Goal: Information Seeking & Learning: Learn about a topic

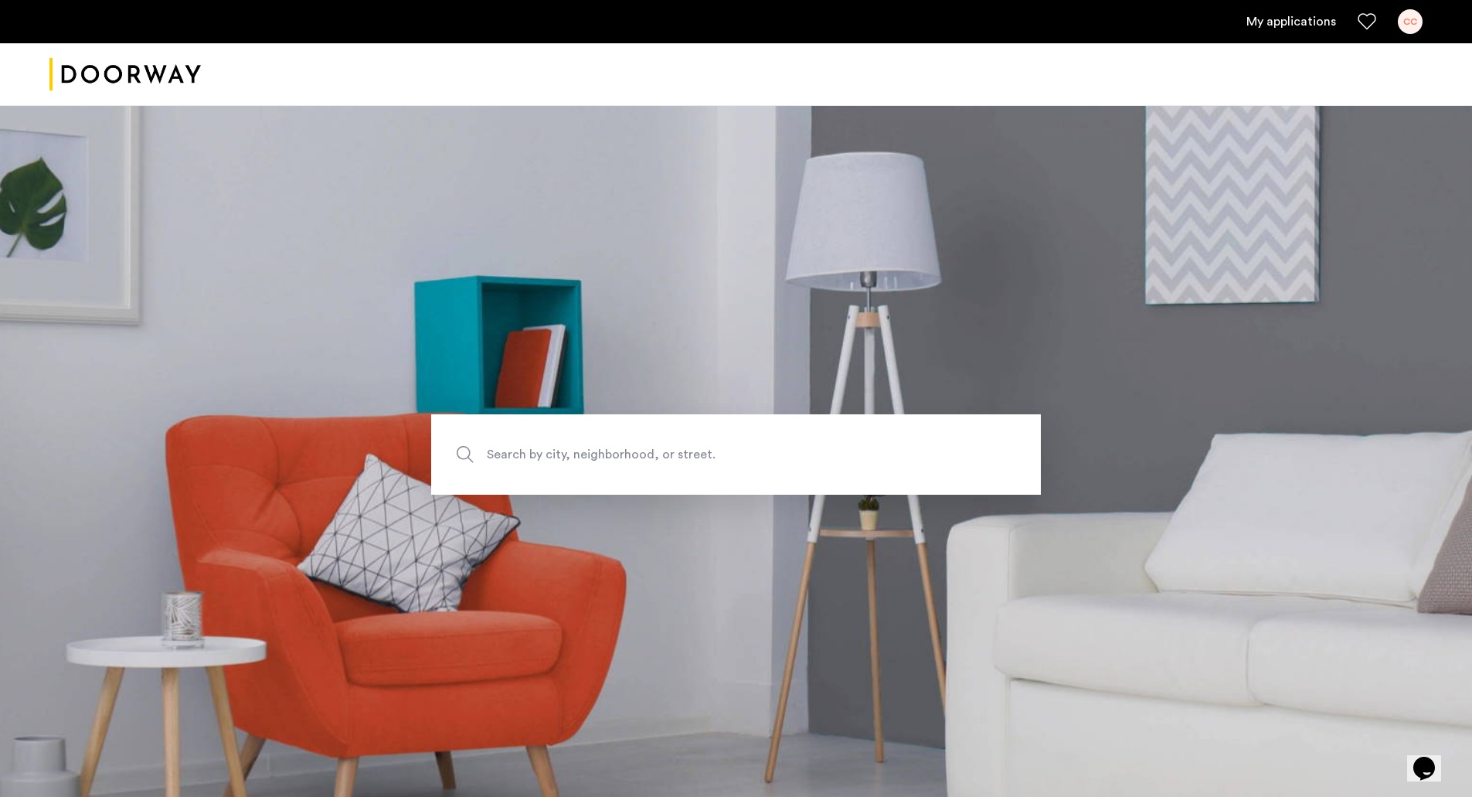
click at [1310, 20] on link "My applications" at bounding box center [1291, 21] width 90 height 19
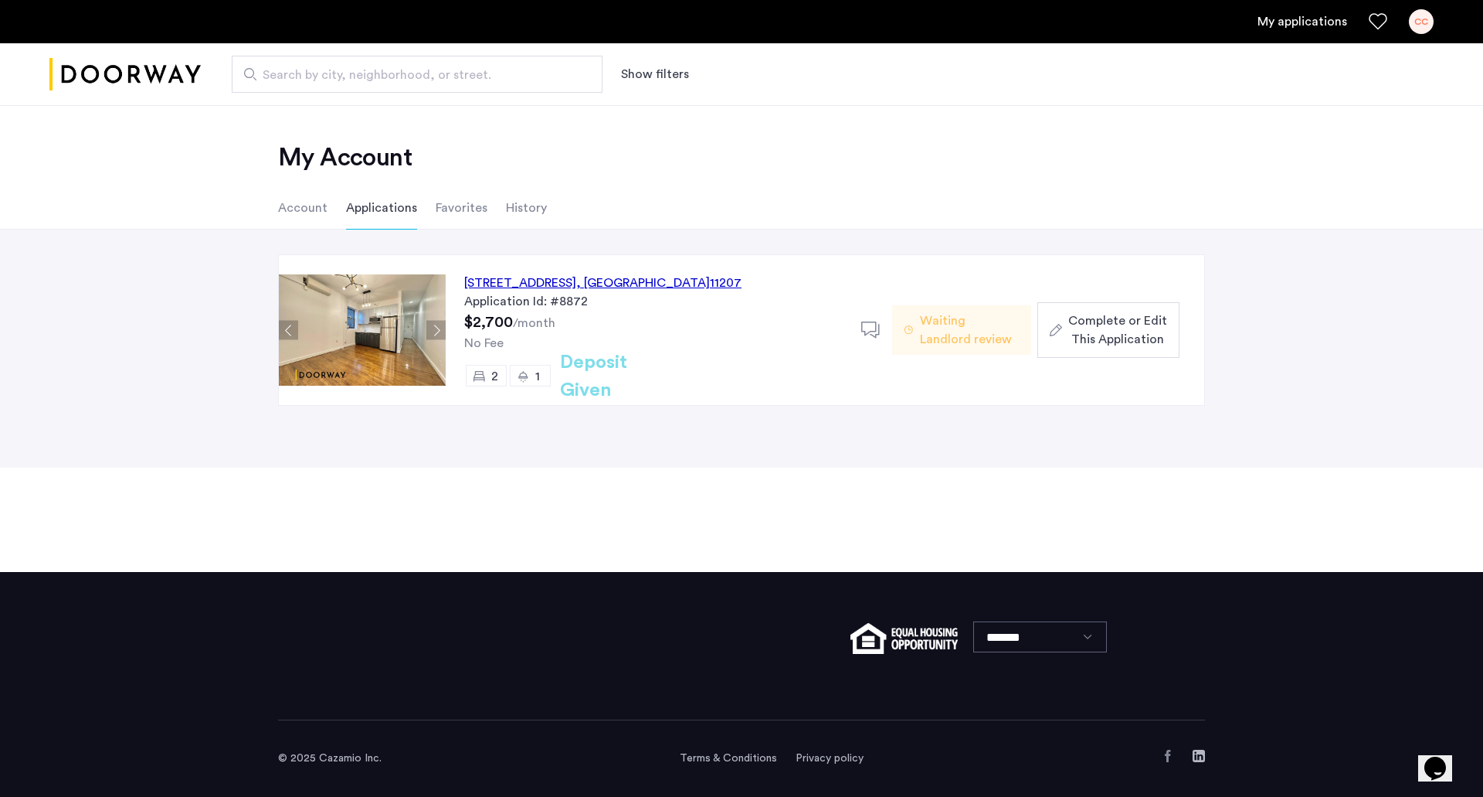
click at [360, 331] on img at bounding box center [362, 329] width 167 height 111
click at [439, 328] on button "Next apartment" at bounding box center [435, 330] width 19 height 19
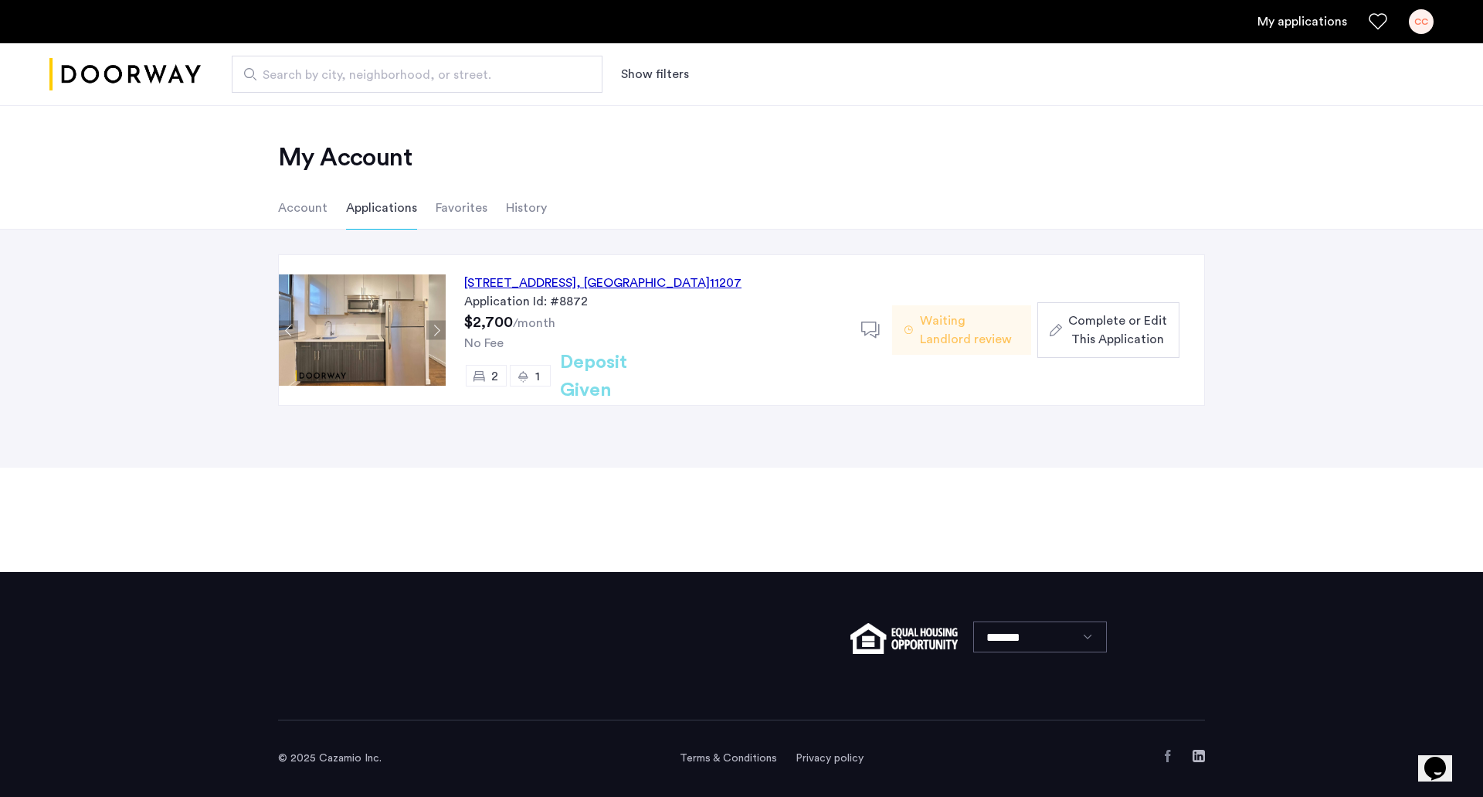
click at [439, 328] on button "Next apartment" at bounding box center [435, 330] width 19 height 19
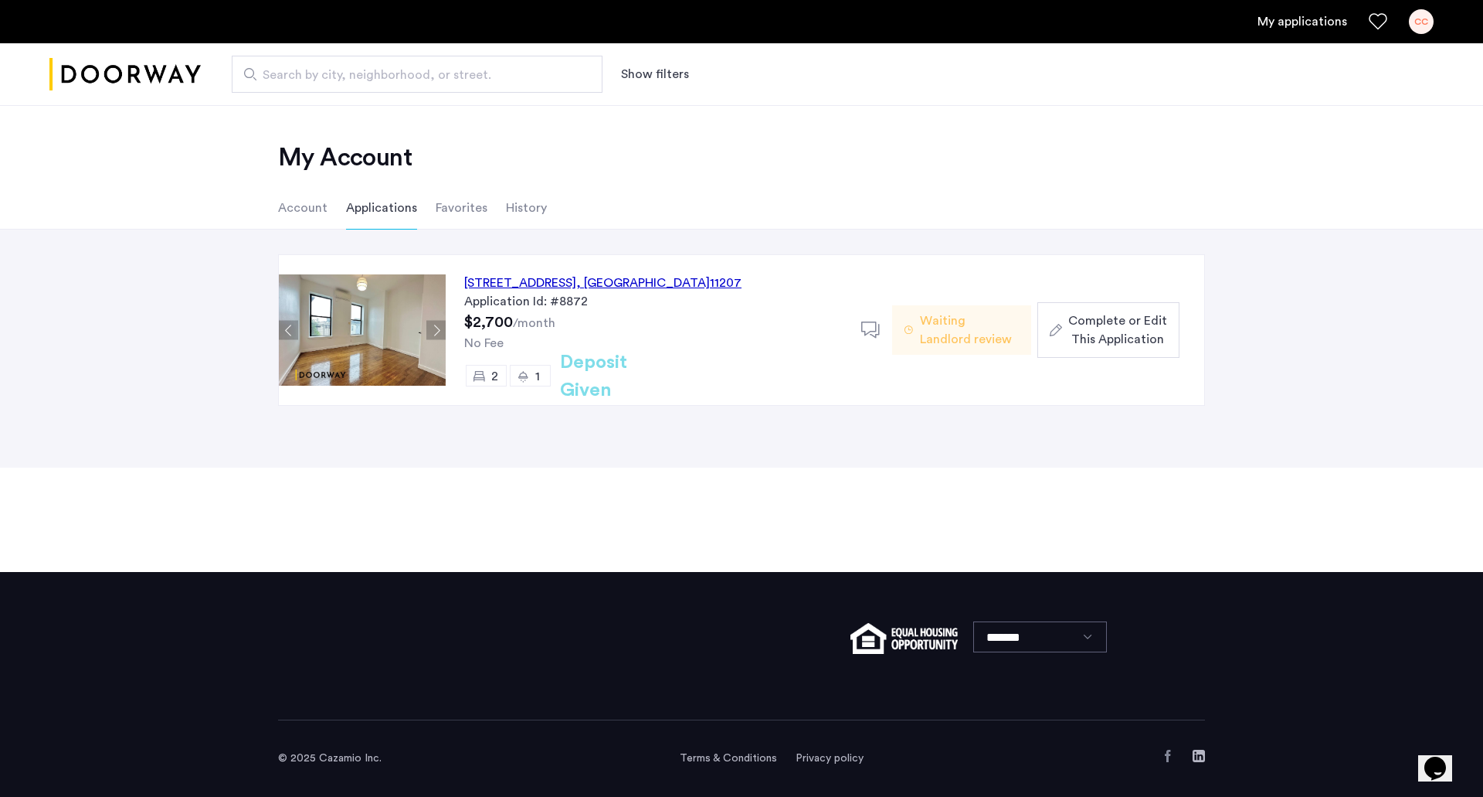
click at [439, 328] on button "Next apartment" at bounding box center [435, 330] width 19 height 19
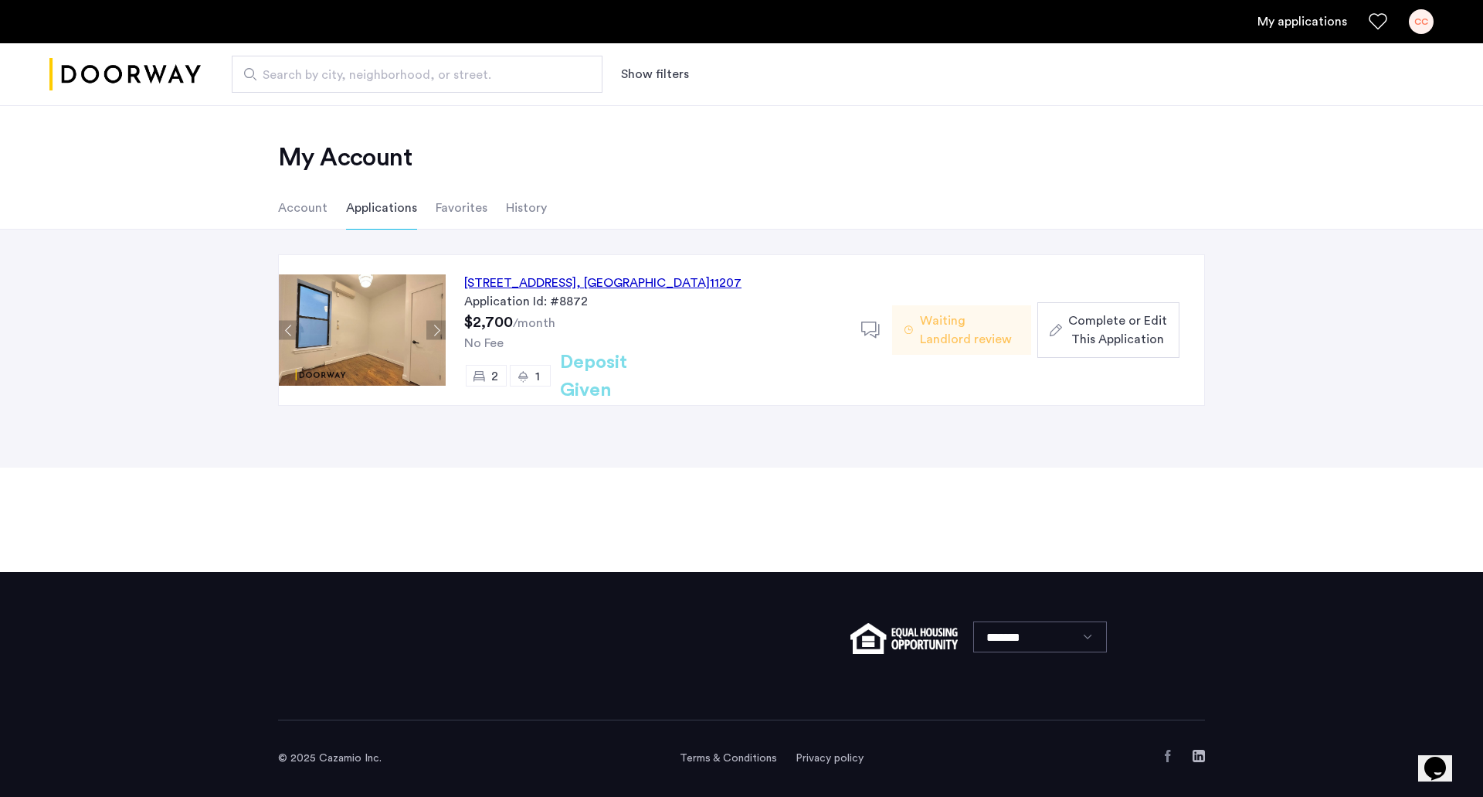
click at [514, 283] on div "74 Eldert Street, Unit A3, Brooklyn , NY 11207" at bounding box center [602, 283] width 277 height 19
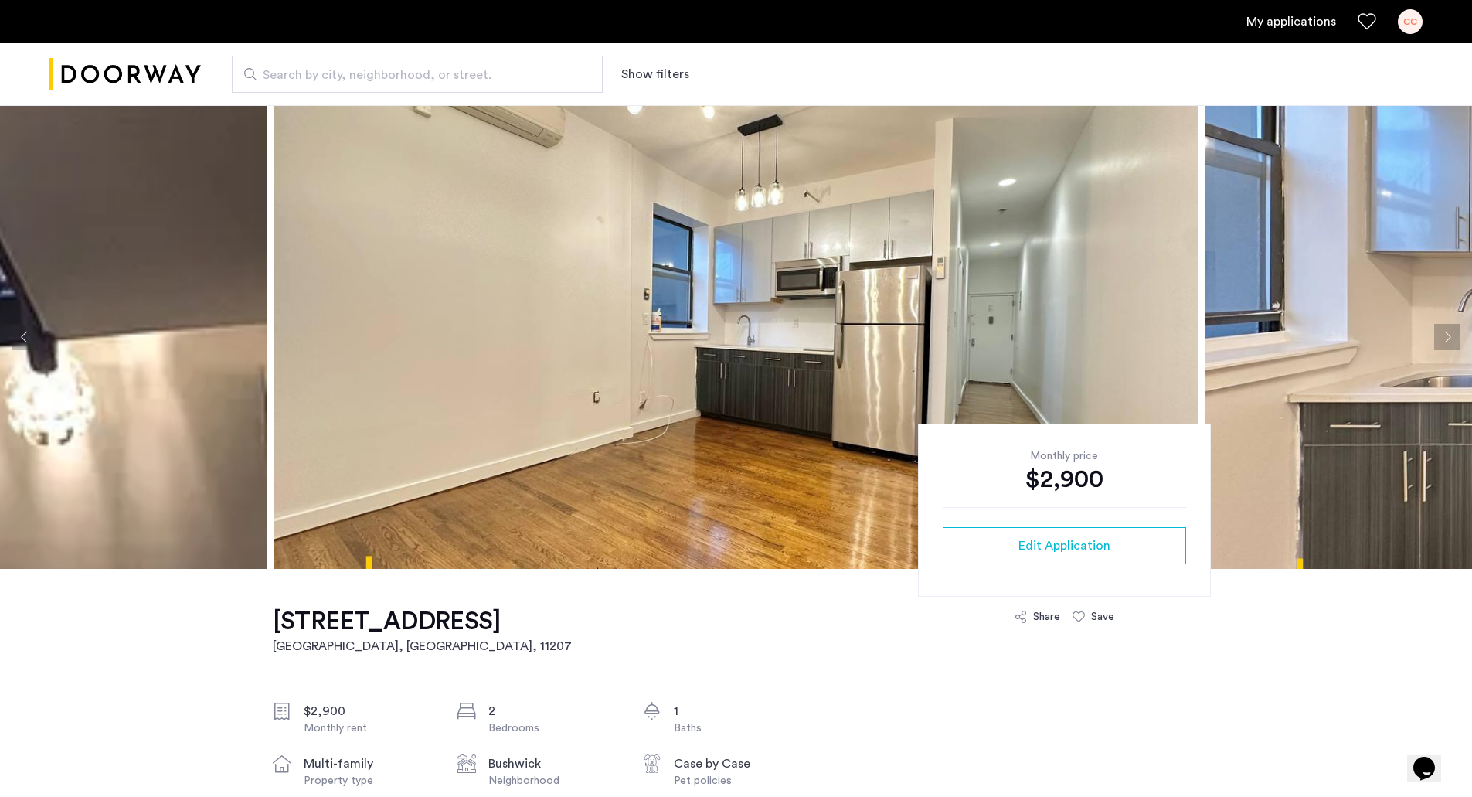
click at [1438, 337] on button "Next apartment" at bounding box center [1447, 337] width 26 height 26
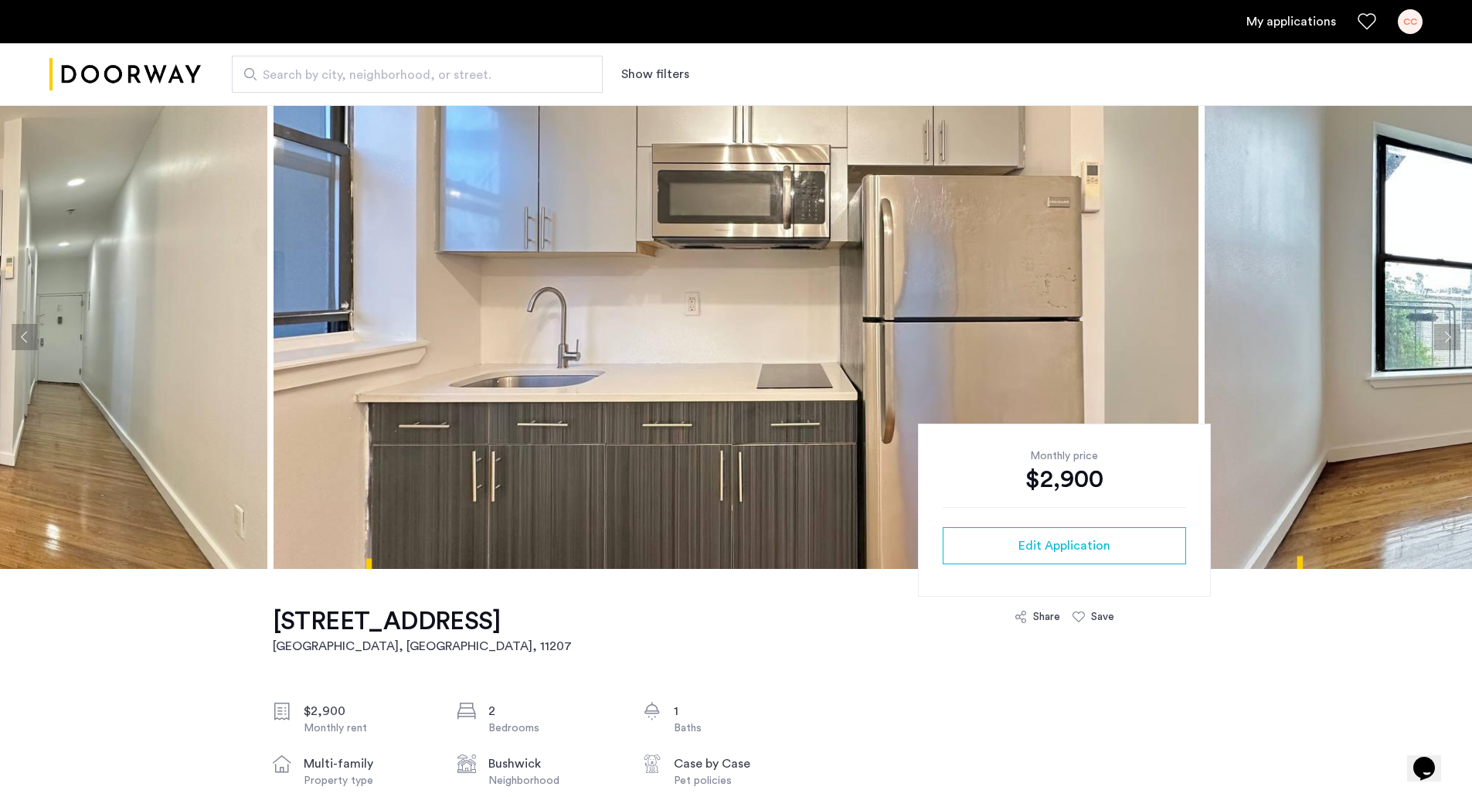
click at [1438, 337] on button "Next apartment" at bounding box center [1447, 337] width 26 height 26
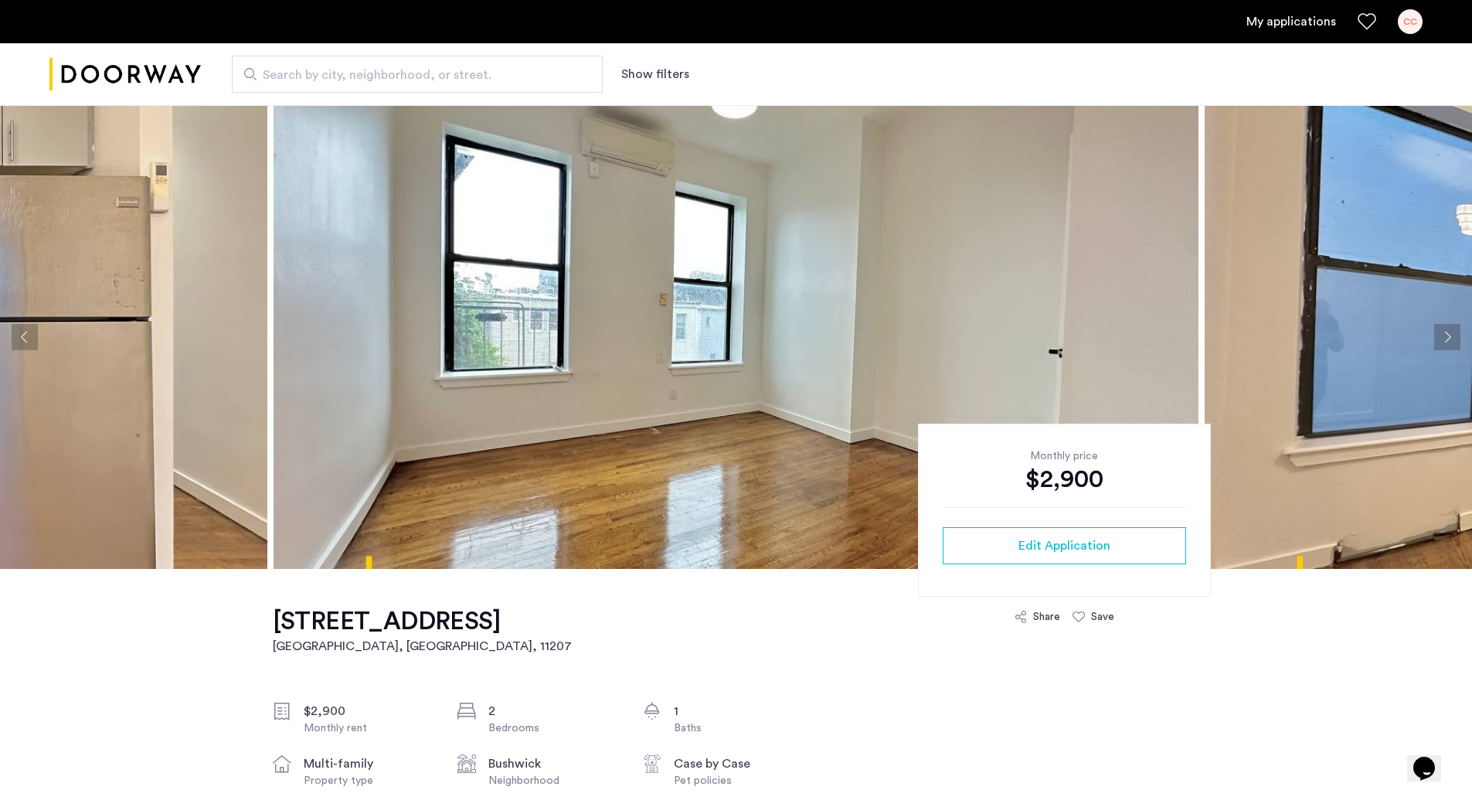
click at [1438, 337] on button "Next apartment" at bounding box center [1447, 337] width 26 height 26
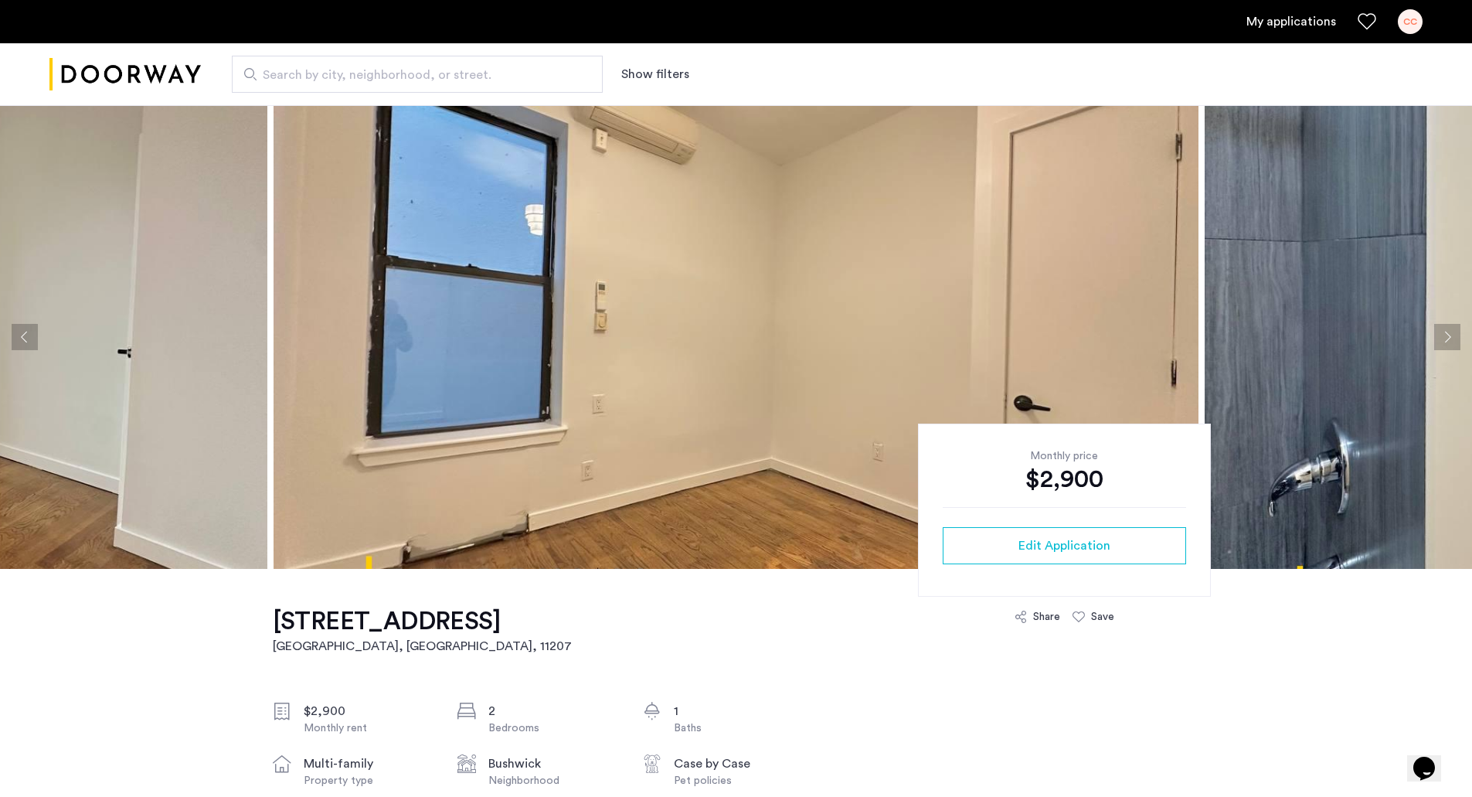
click at [1438, 337] on button "Next apartment" at bounding box center [1447, 337] width 26 height 26
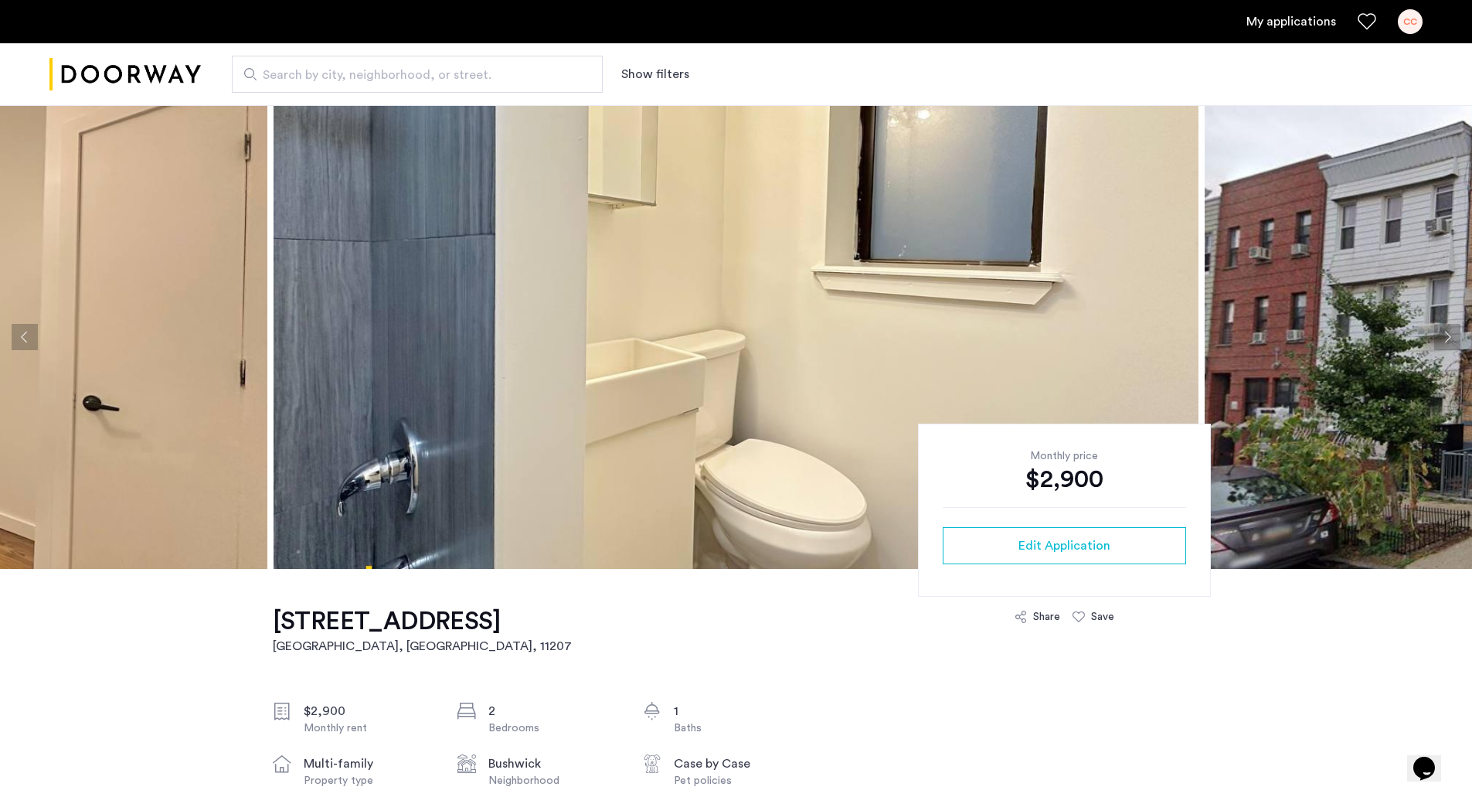
click at [1438, 337] on button "Next apartment" at bounding box center [1447, 337] width 26 height 26
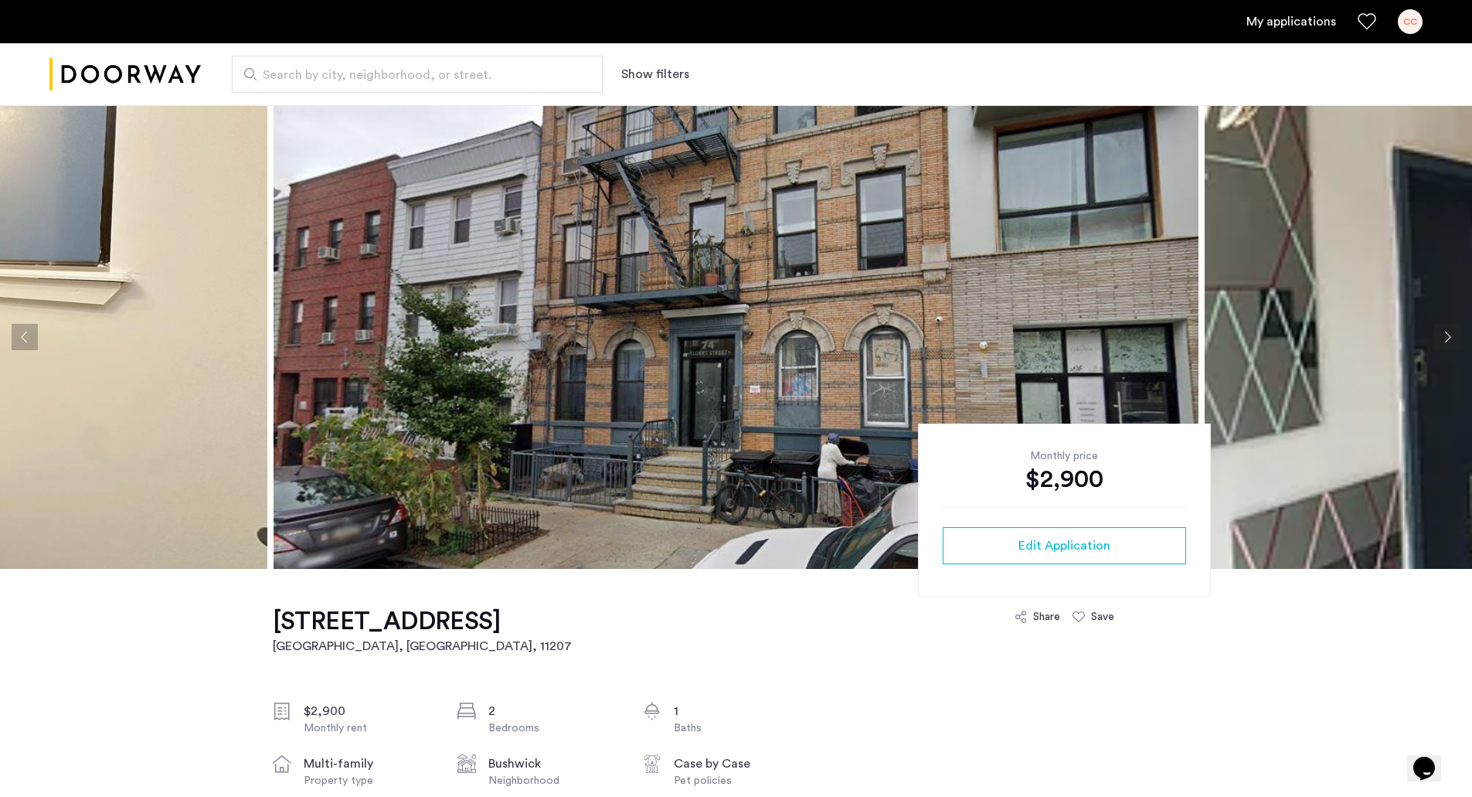
click at [1438, 337] on button "Next apartment" at bounding box center [1447, 337] width 26 height 26
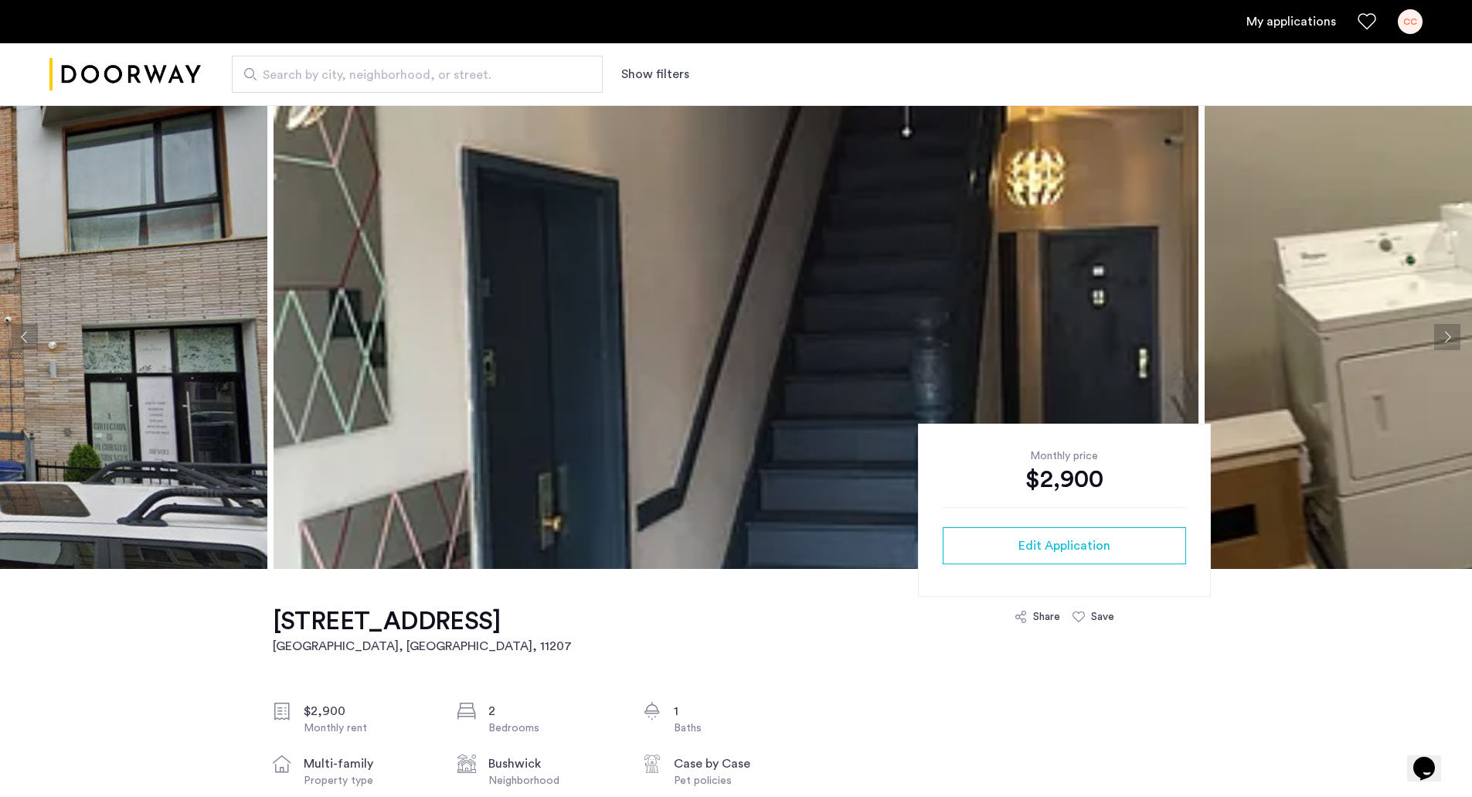
click at [1438, 337] on button "Next apartment" at bounding box center [1447, 337] width 26 height 26
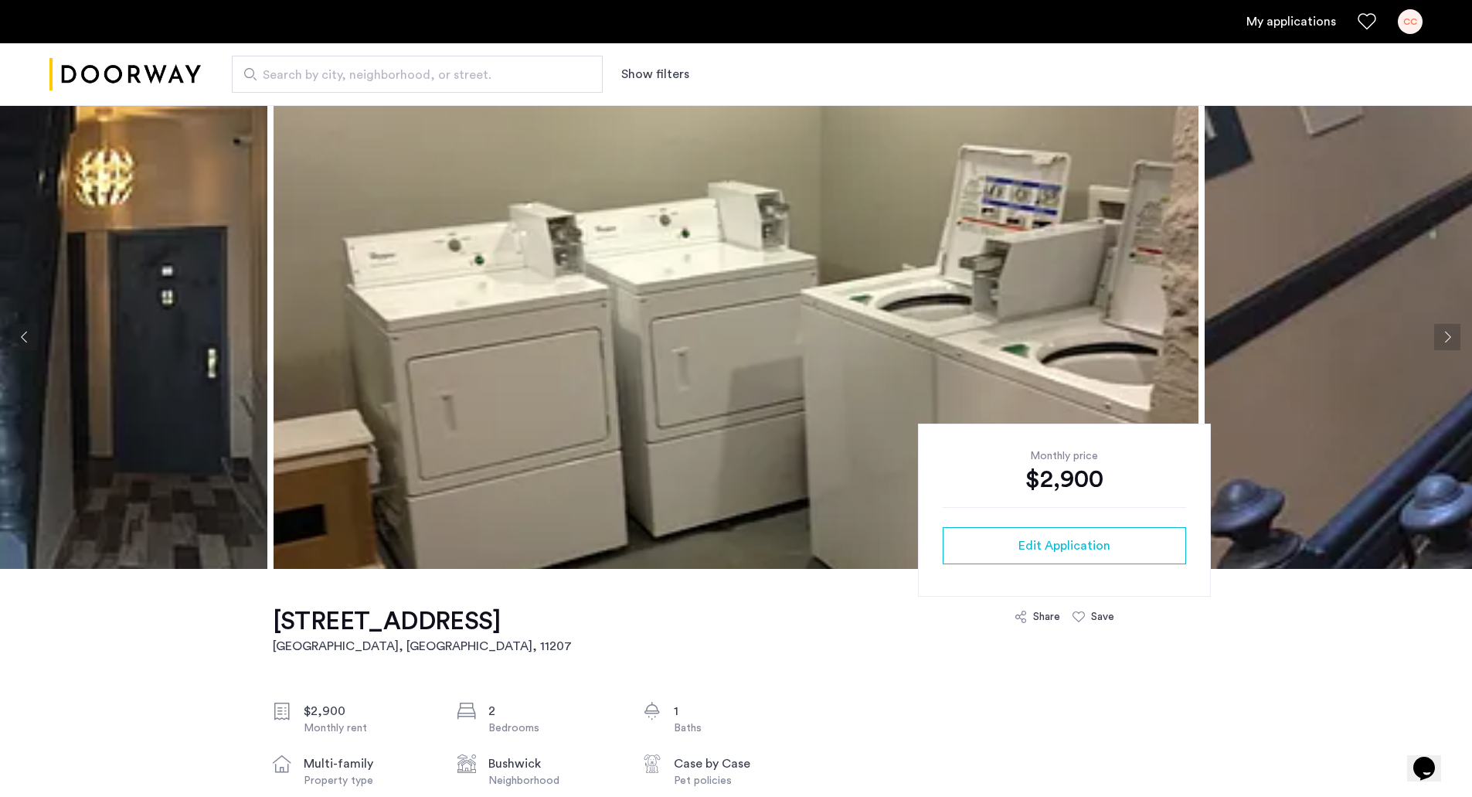
click at [1438, 337] on button "Next apartment" at bounding box center [1447, 337] width 26 height 26
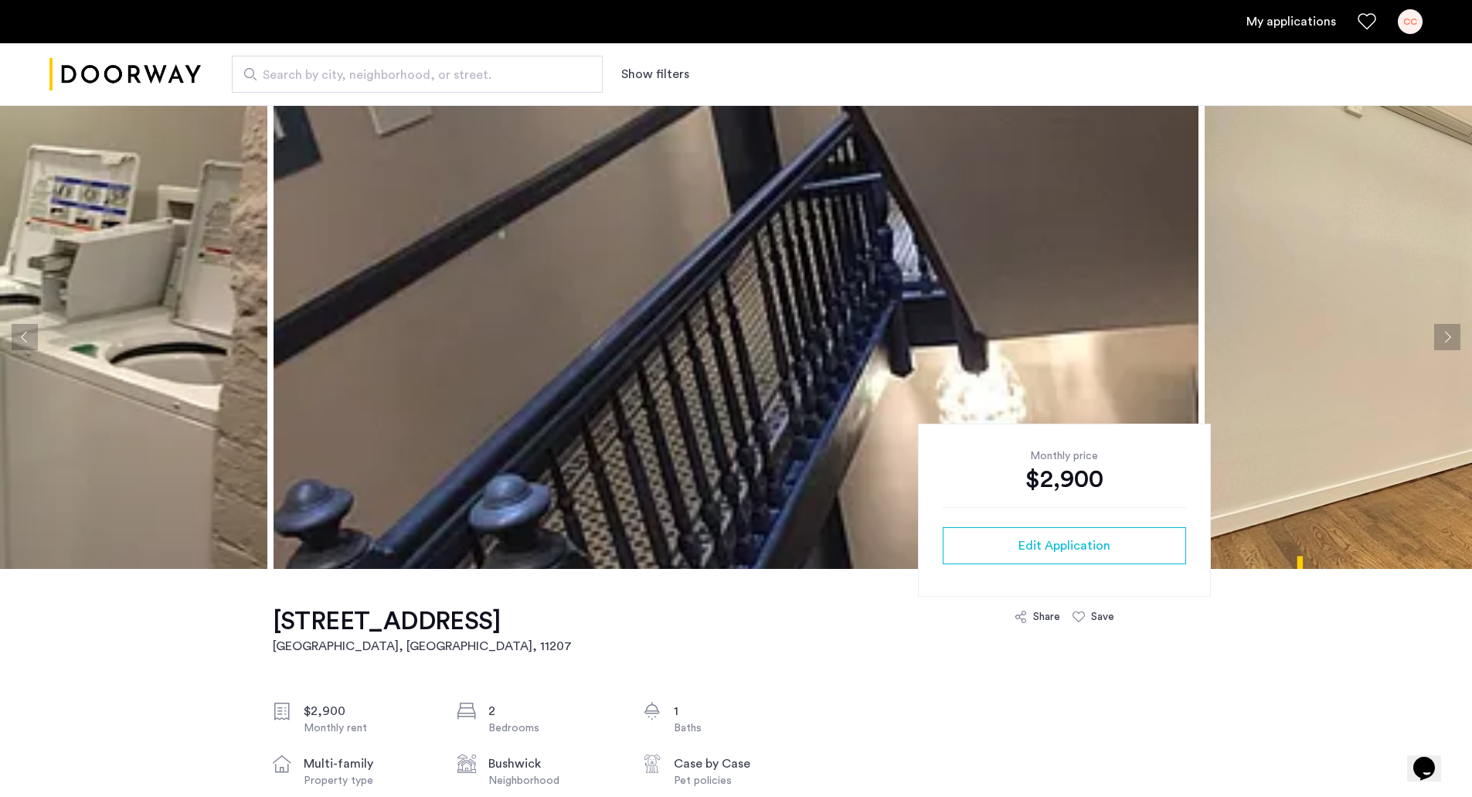
click at [1438, 337] on button "Next apartment" at bounding box center [1447, 337] width 26 height 26
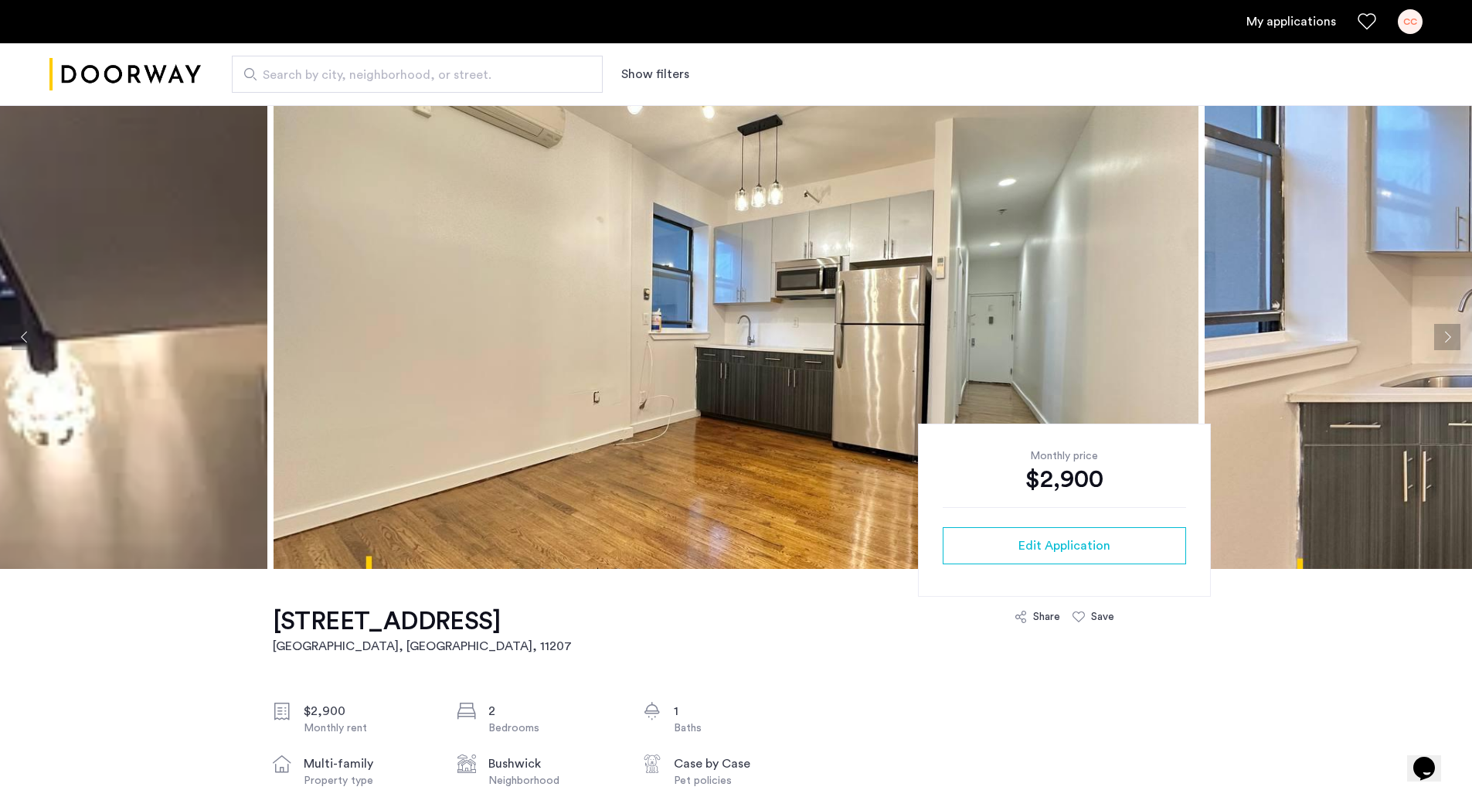
click at [1438, 337] on button "Next apartment" at bounding box center [1447, 337] width 26 height 26
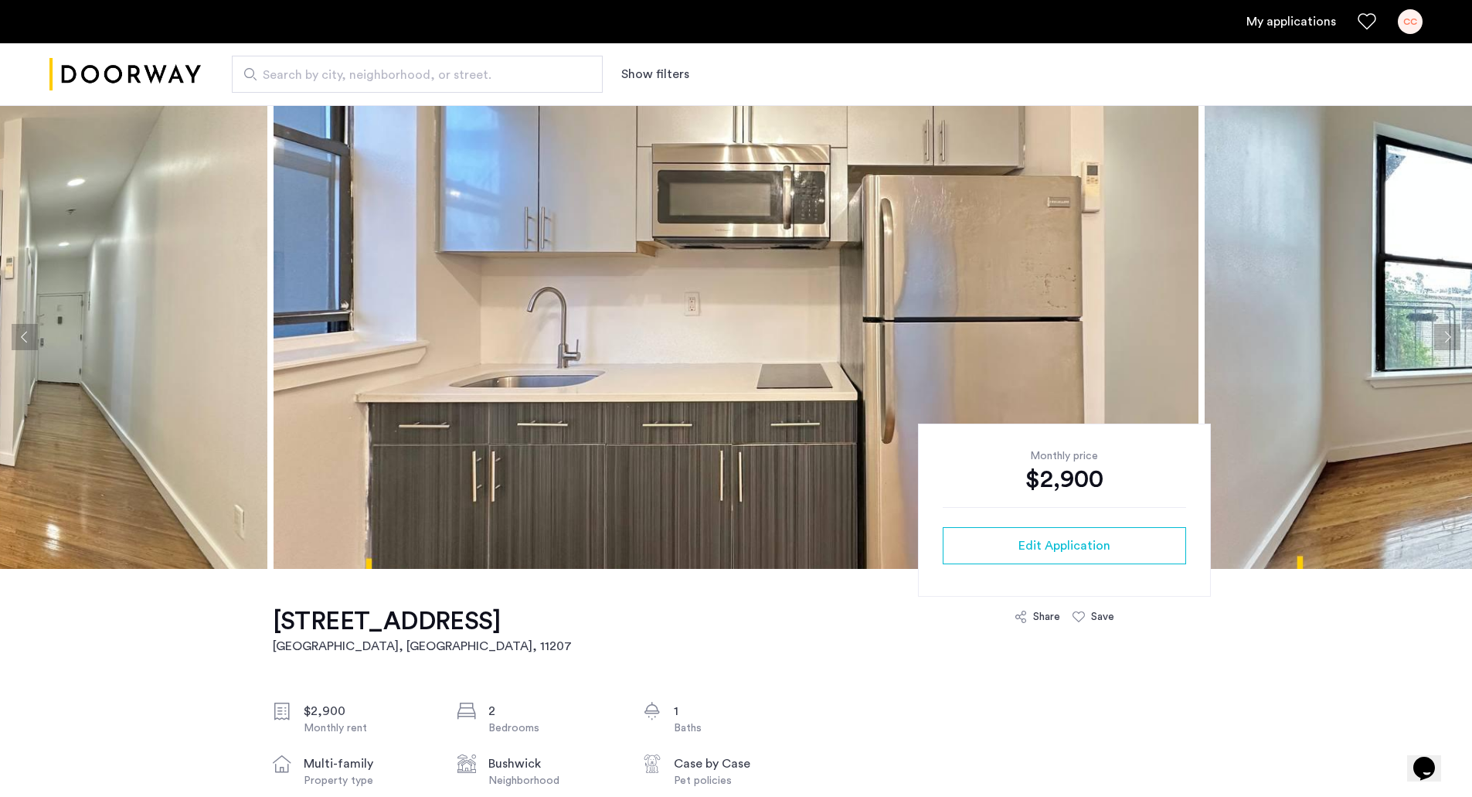
click at [1438, 337] on button "Next apartment" at bounding box center [1447, 337] width 26 height 26
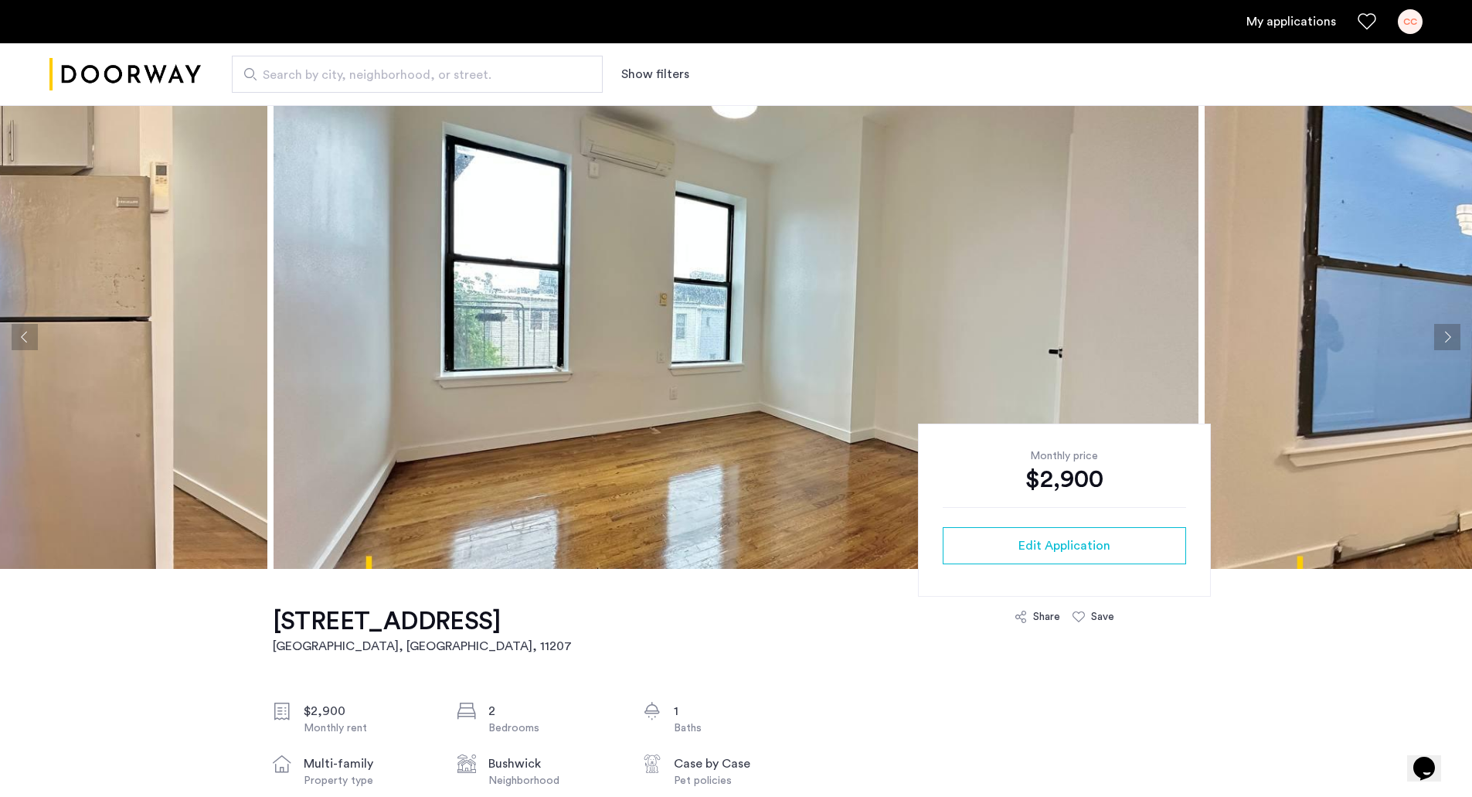
click at [1438, 337] on button "Next apartment" at bounding box center [1447, 337] width 26 height 26
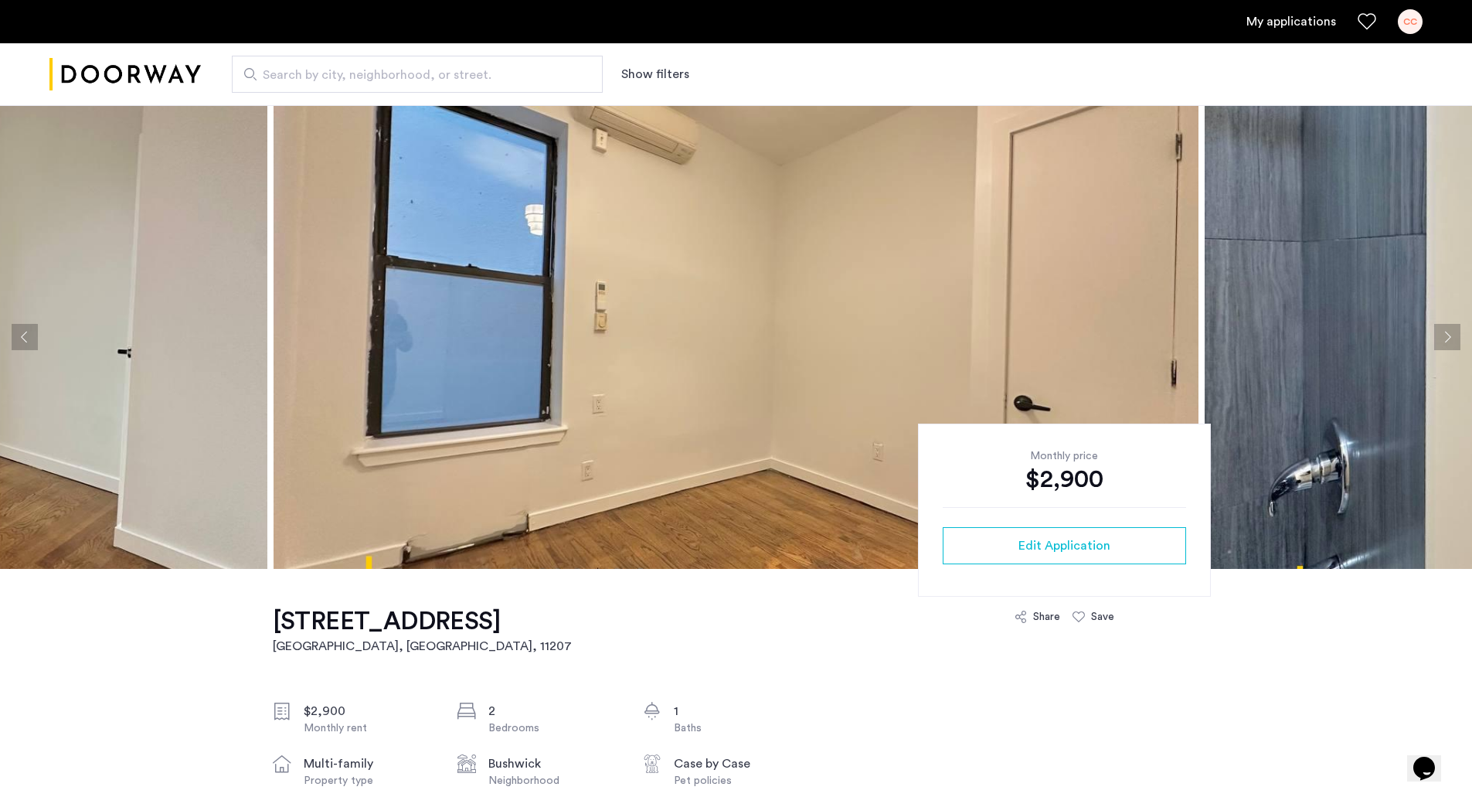
click at [1438, 337] on button "Next apartment" at bounding box center [1447, 337] width 26 height 26
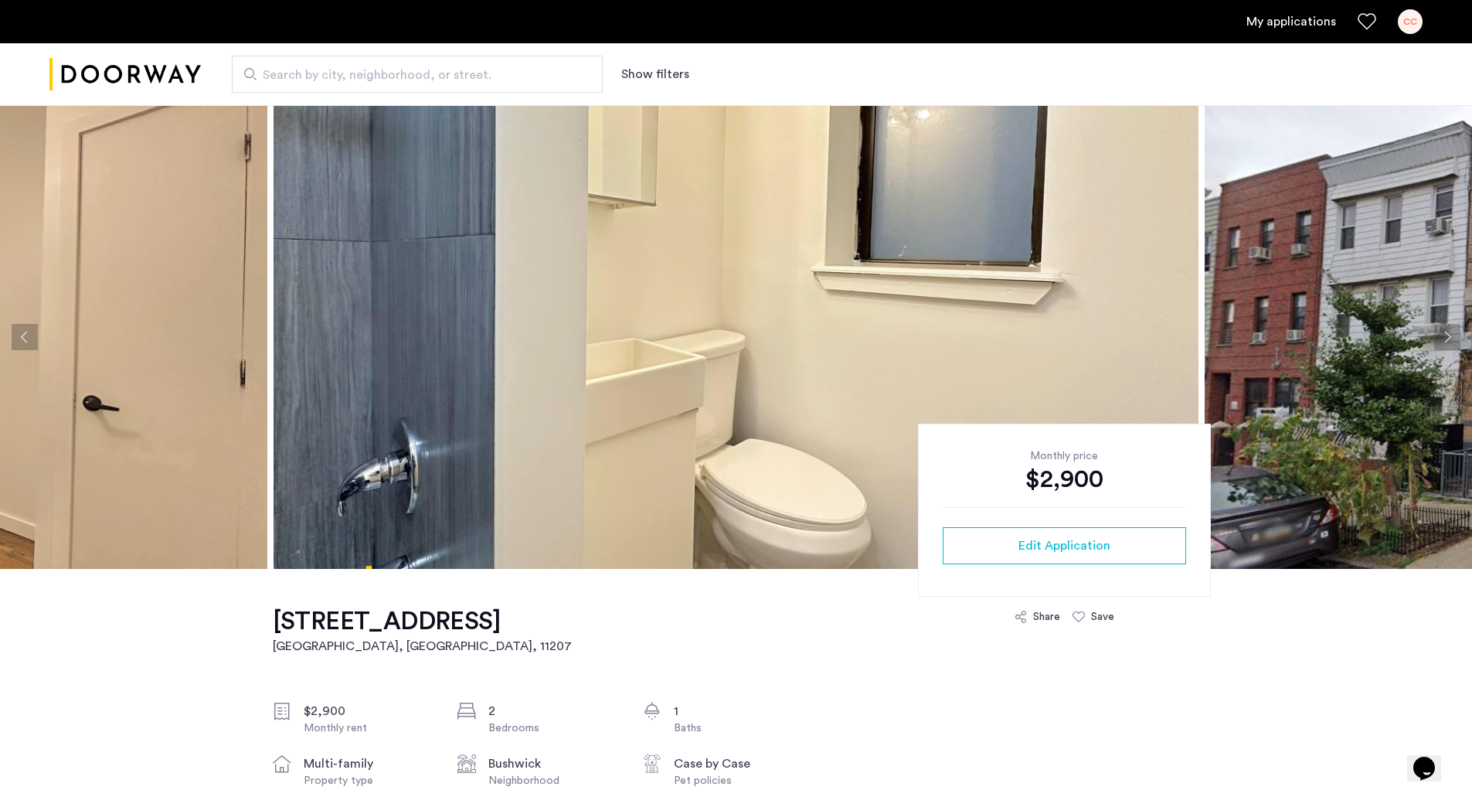
click at [1438, 337] on button "Next apartment" at bounding box center [1447, 337] width 26 height 26
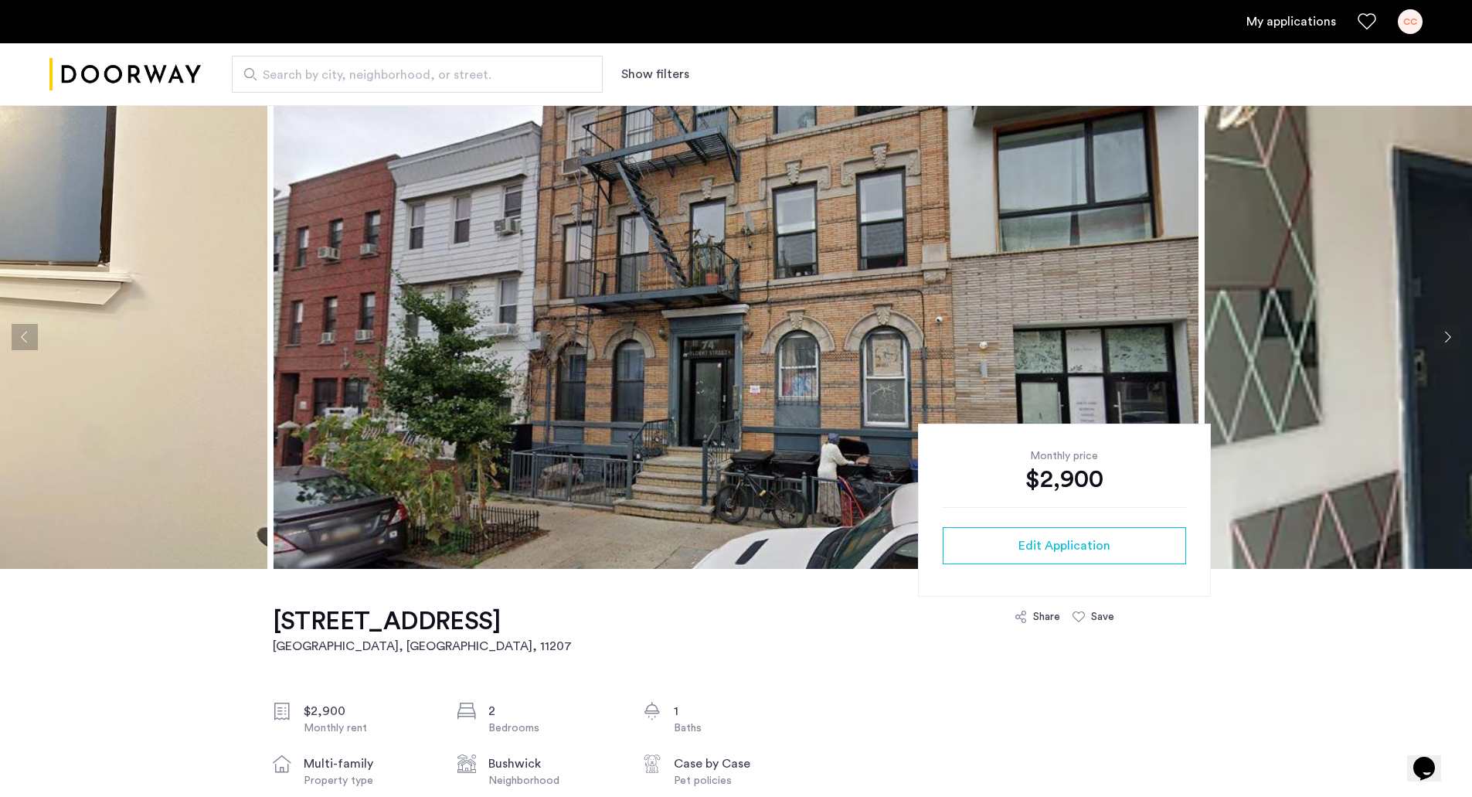
click at [1453, 336] on button "Next apartment" at bounding box center [1447, 337] width 26 height 26
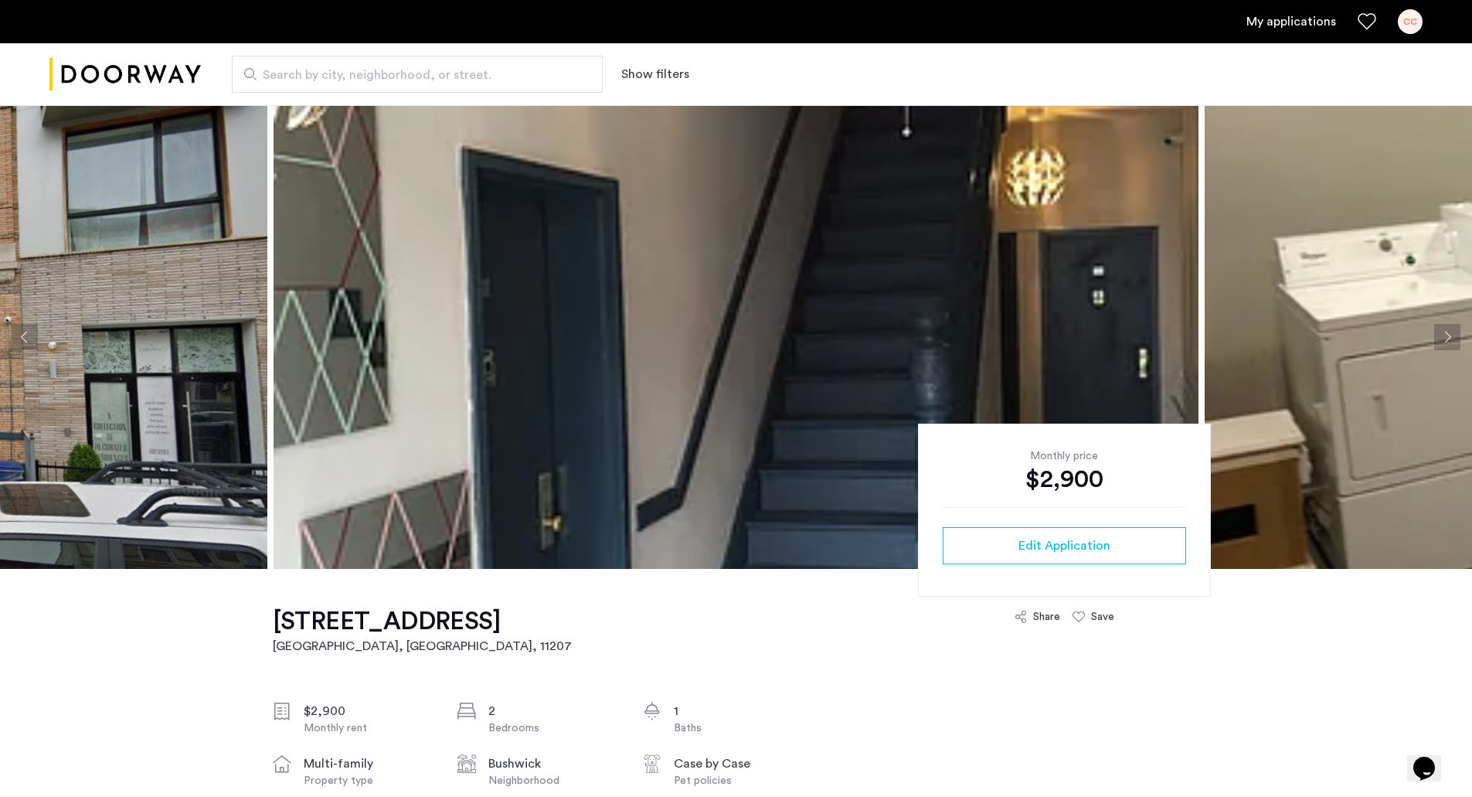
click at [1453, 336] on button "Next apartment" at bounding box center [1447, 337] width 26 height 26
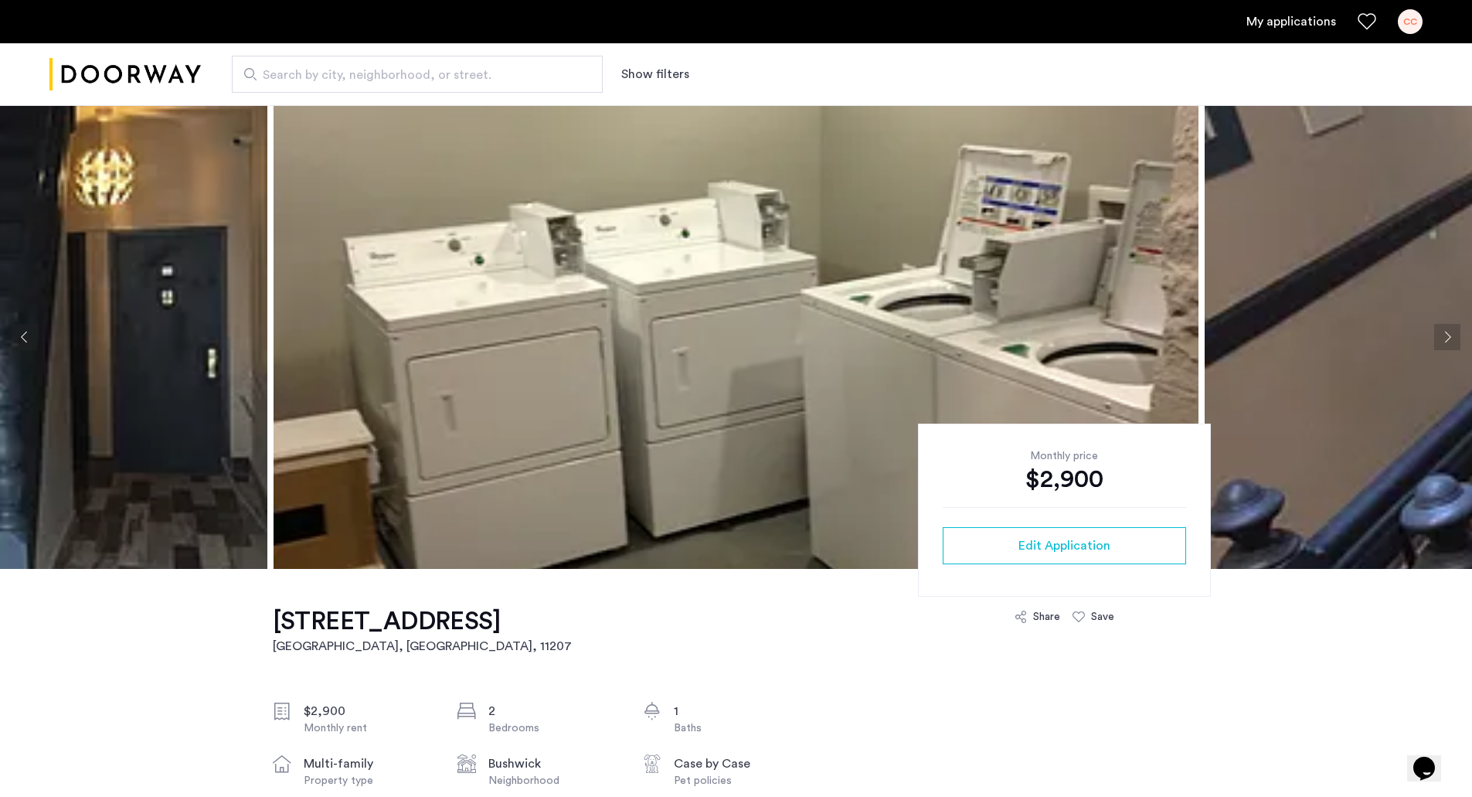
click at [1453, 336] on button "Next apartment" at bounding box center [1447, 337] width 26 height 26
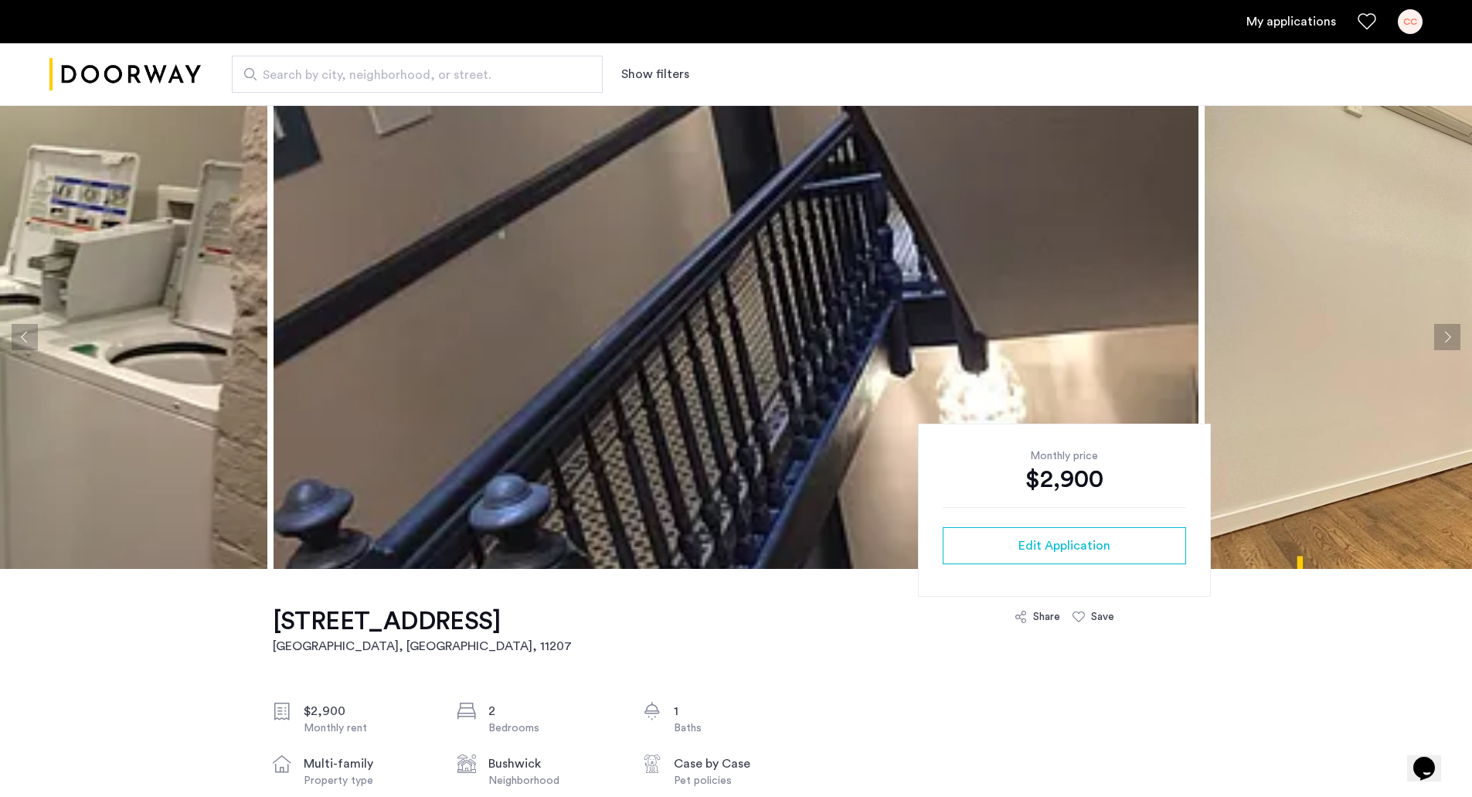
click at [1453, 336] on button "Next apartment" at bounding box center [1447, 337] width 26 height 26
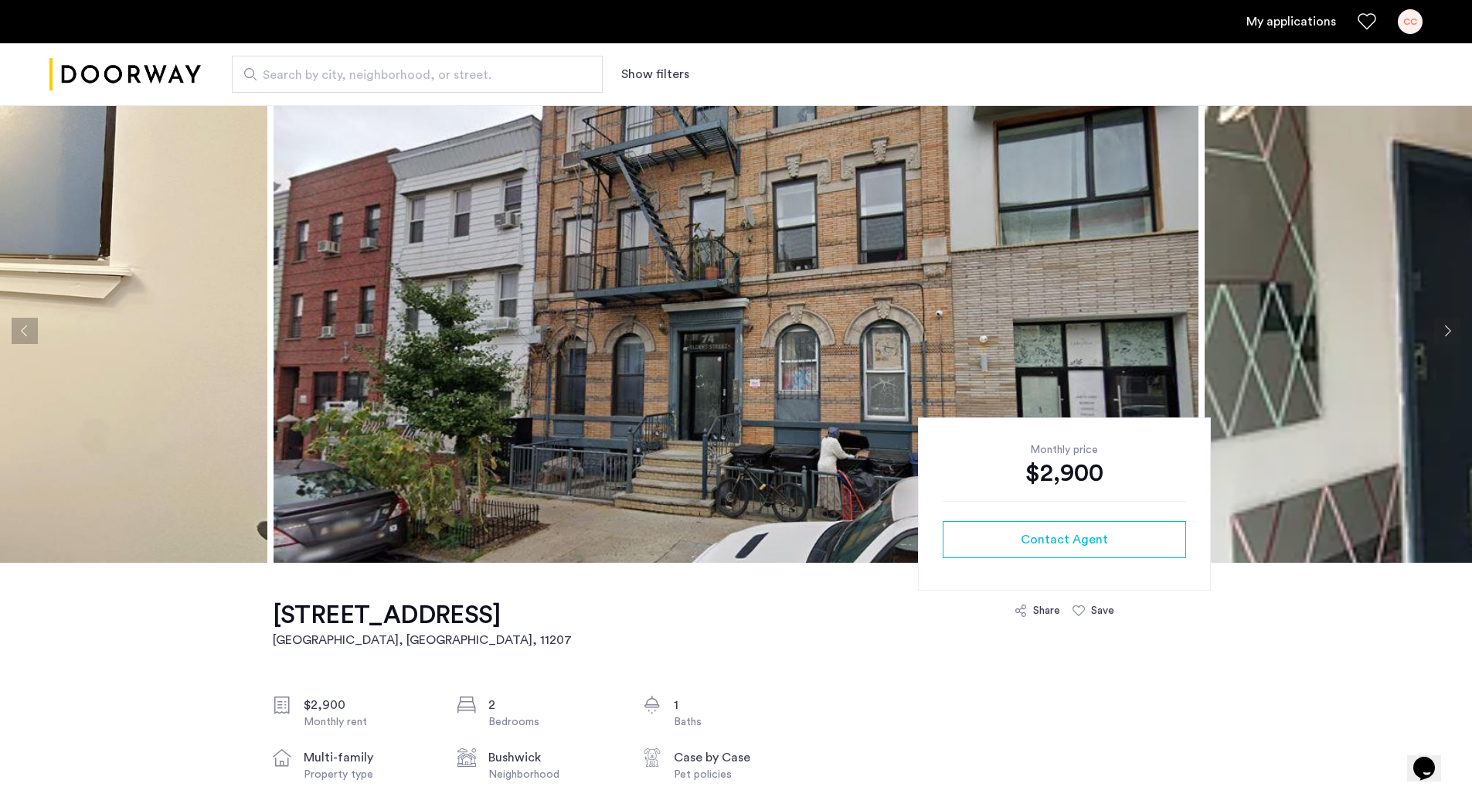
click at [1434, 337] on button "Next apartment" at bounding box center [1447, 331] width 26 height 26
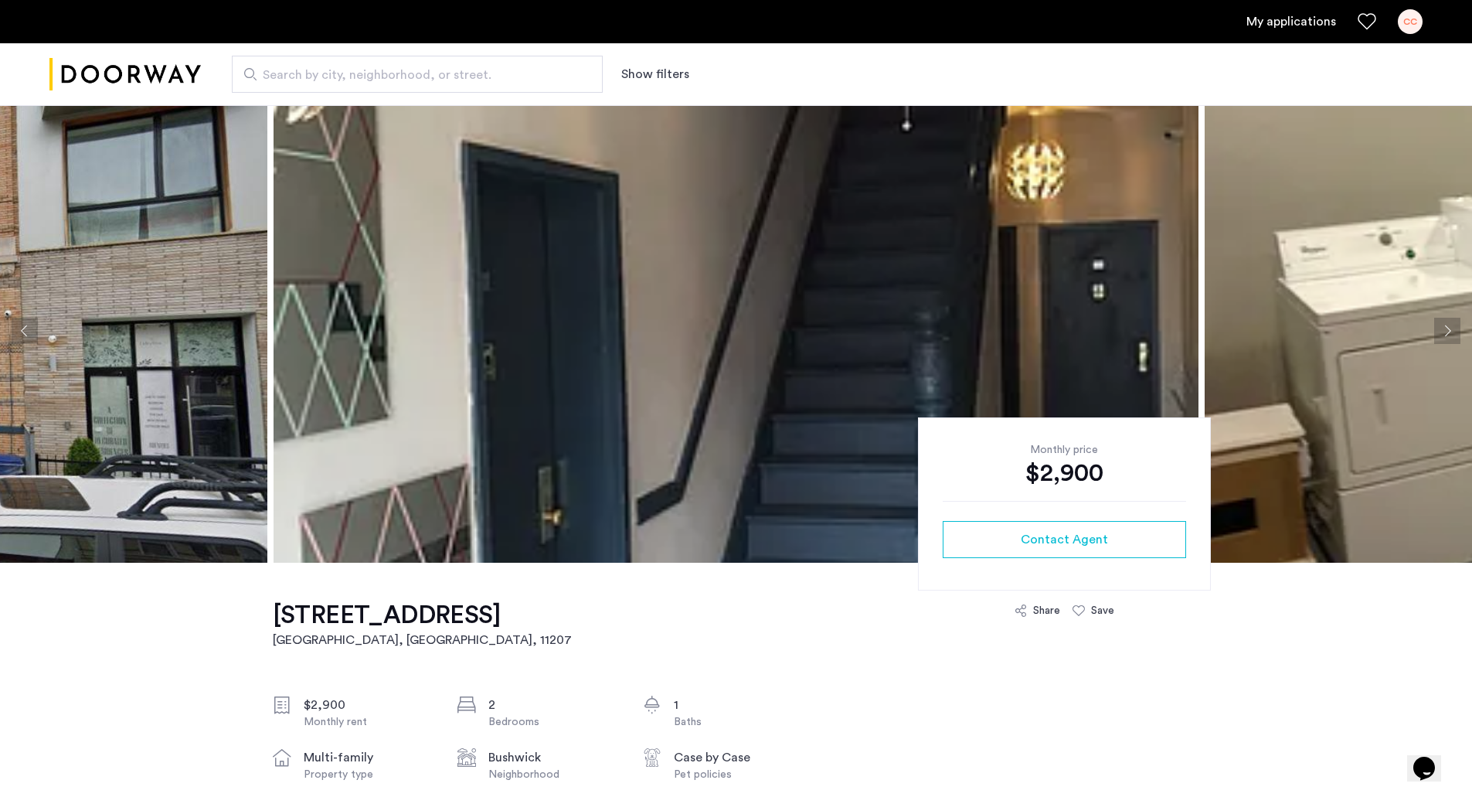
click at [1434, 337] on button "Next apartment" at bounding box center [1447, 331] width 26 height 26
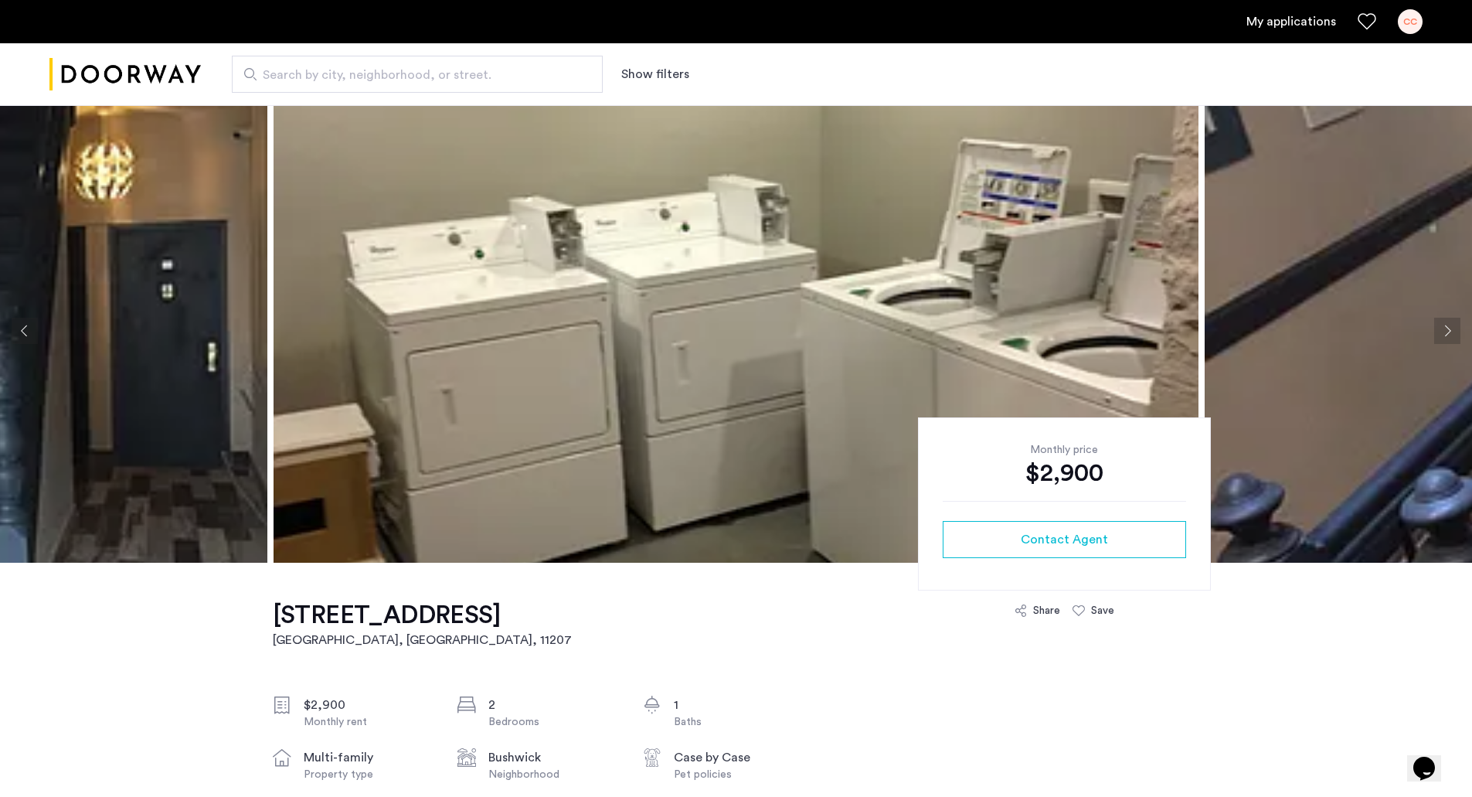
click at [1434, 337] on button "Next apartment" at bounding box center [1447, 331] width 26 height 26
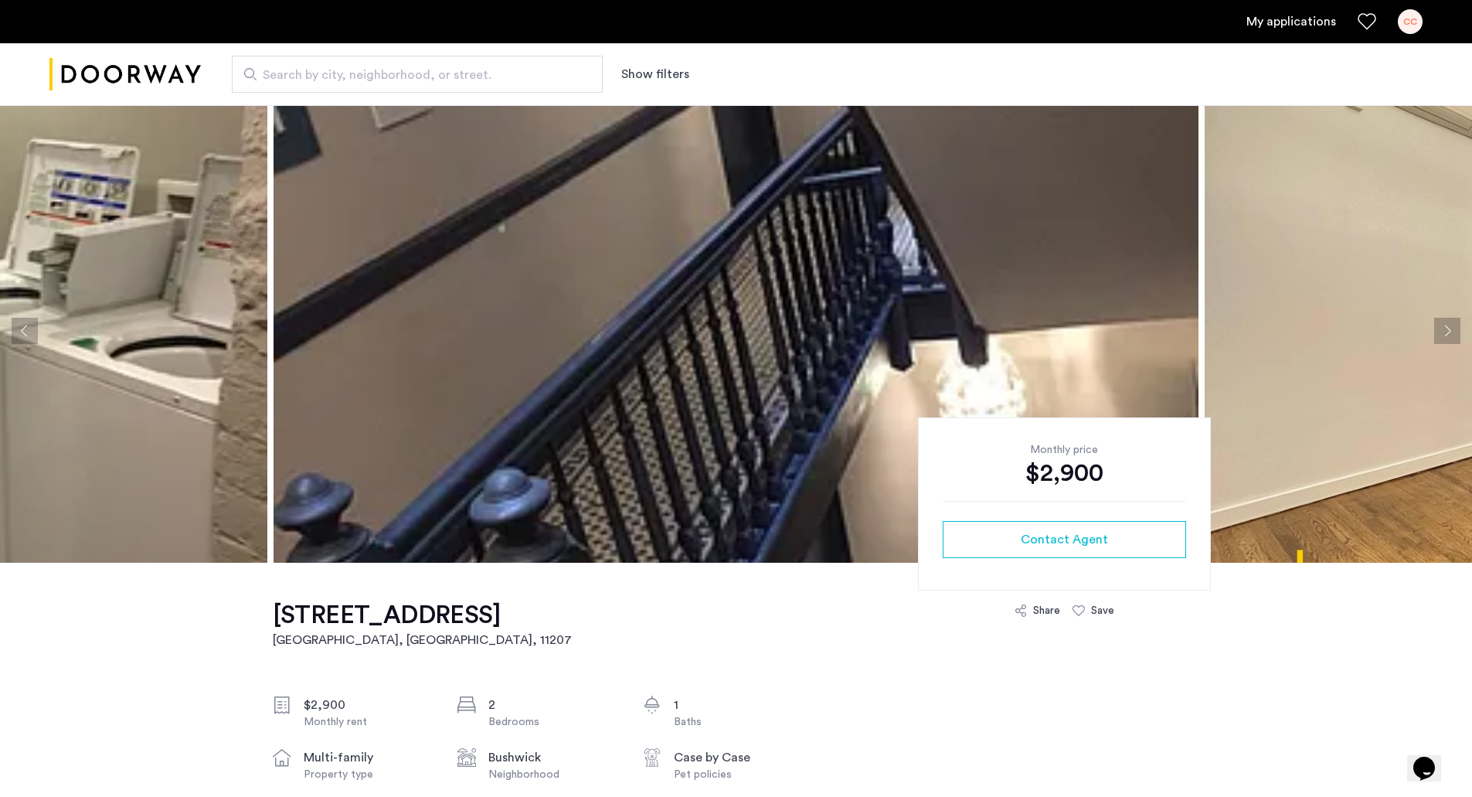
click at [1439, 331] on button "Next apartment" at bounding box center [1447, 331] width 26 height 26
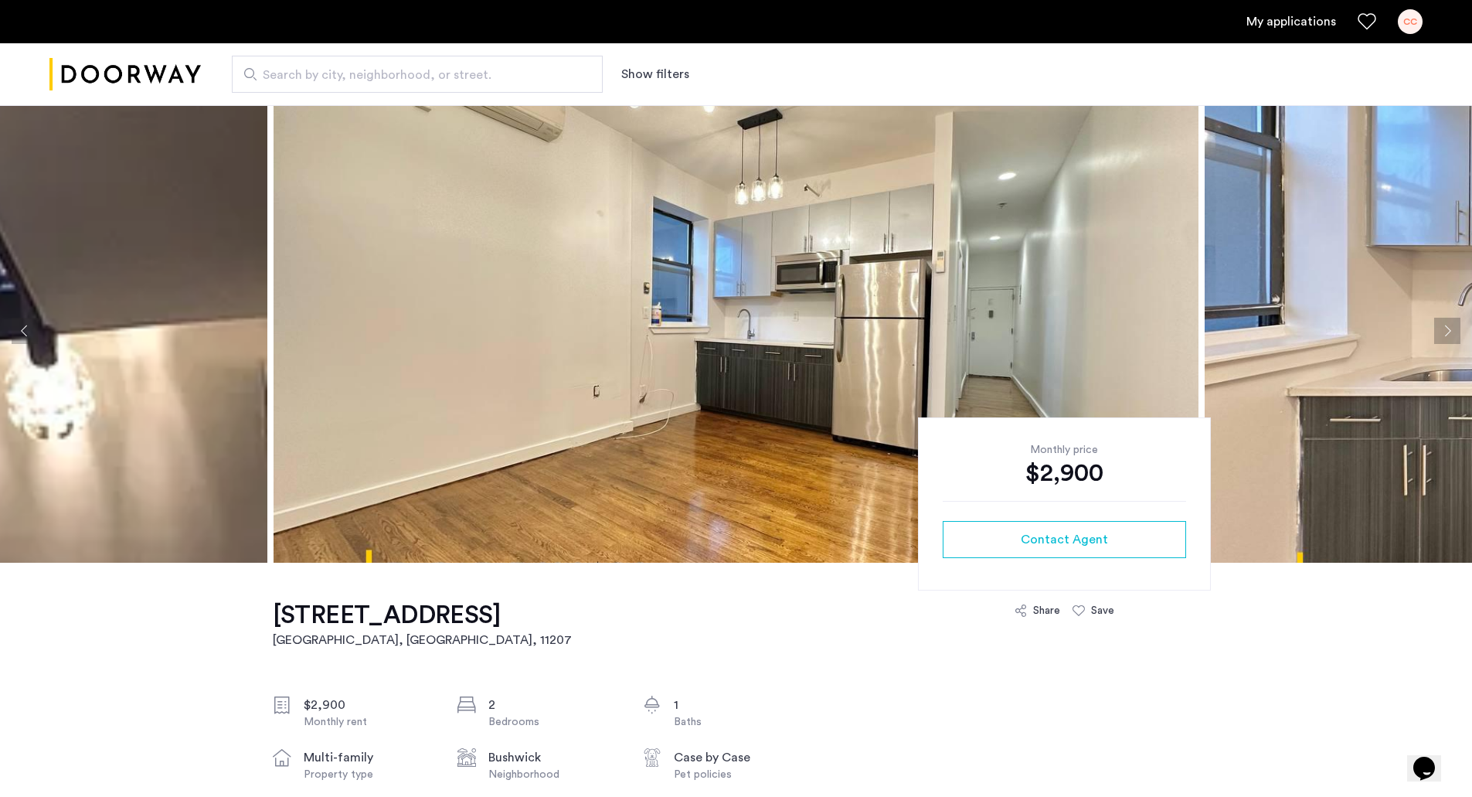
click at [1439, 331] on button "Next apartment" at bounding box center [1447, 331] width 26 height 26
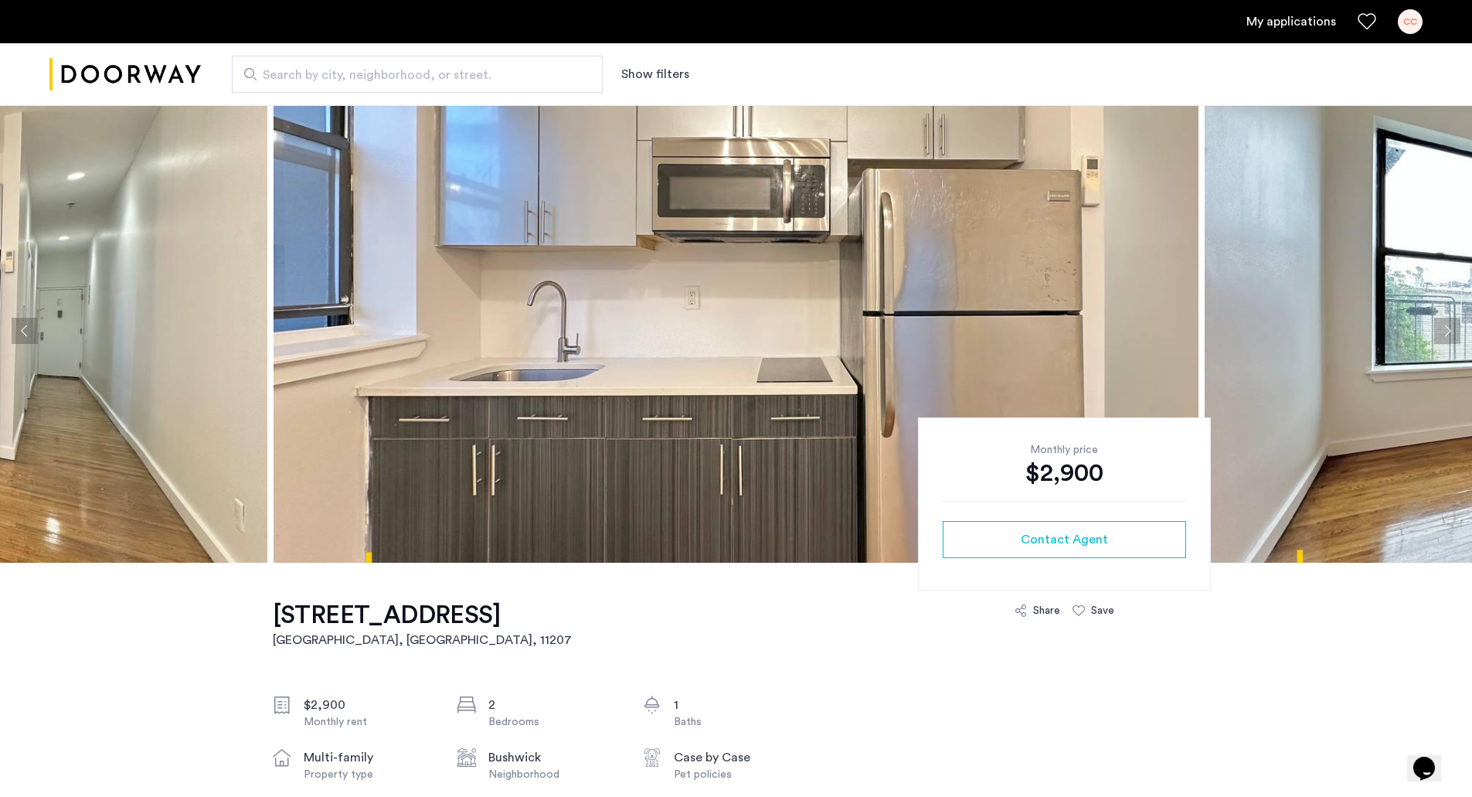
click at [1439, 331] on button "Next apartment" at bounding box center [1447, 331] width 26 height 26
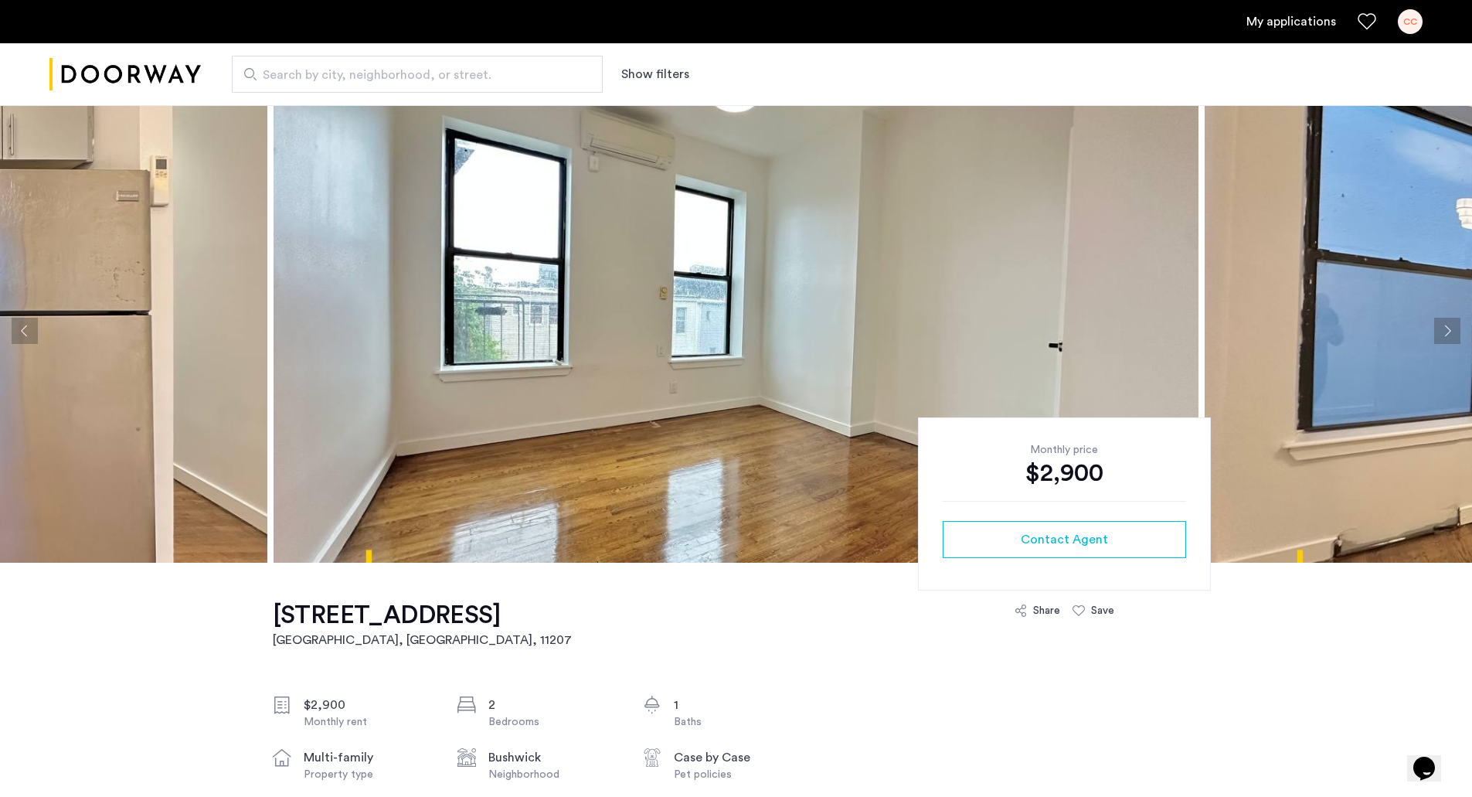
click at [1439, 331] on button "Next apartment" at bounding box center [1447, 331] width 26 height 26
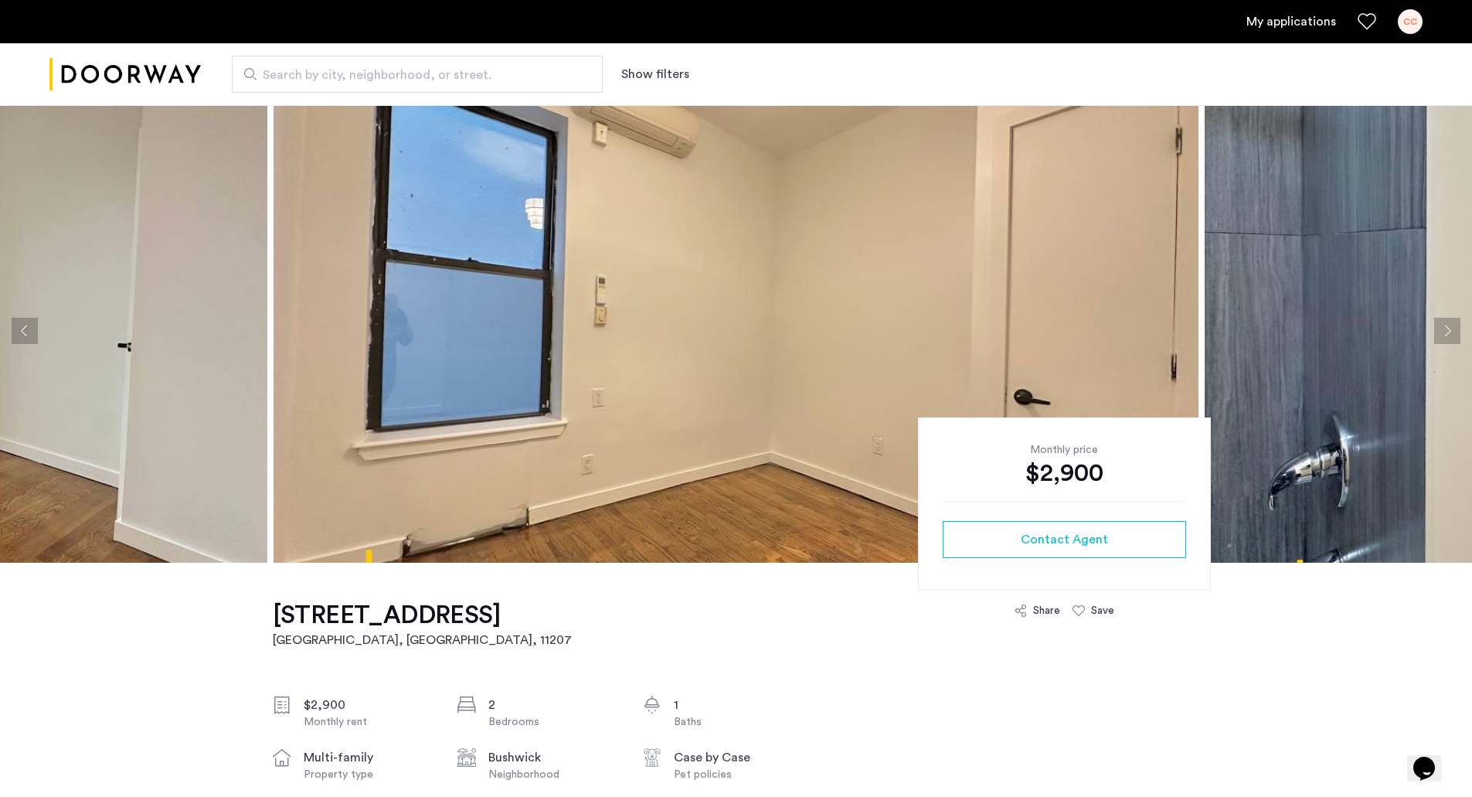
click at [1439, 331] on button "Next apartment" at bounding box center [1447, 331] width 26 height 26
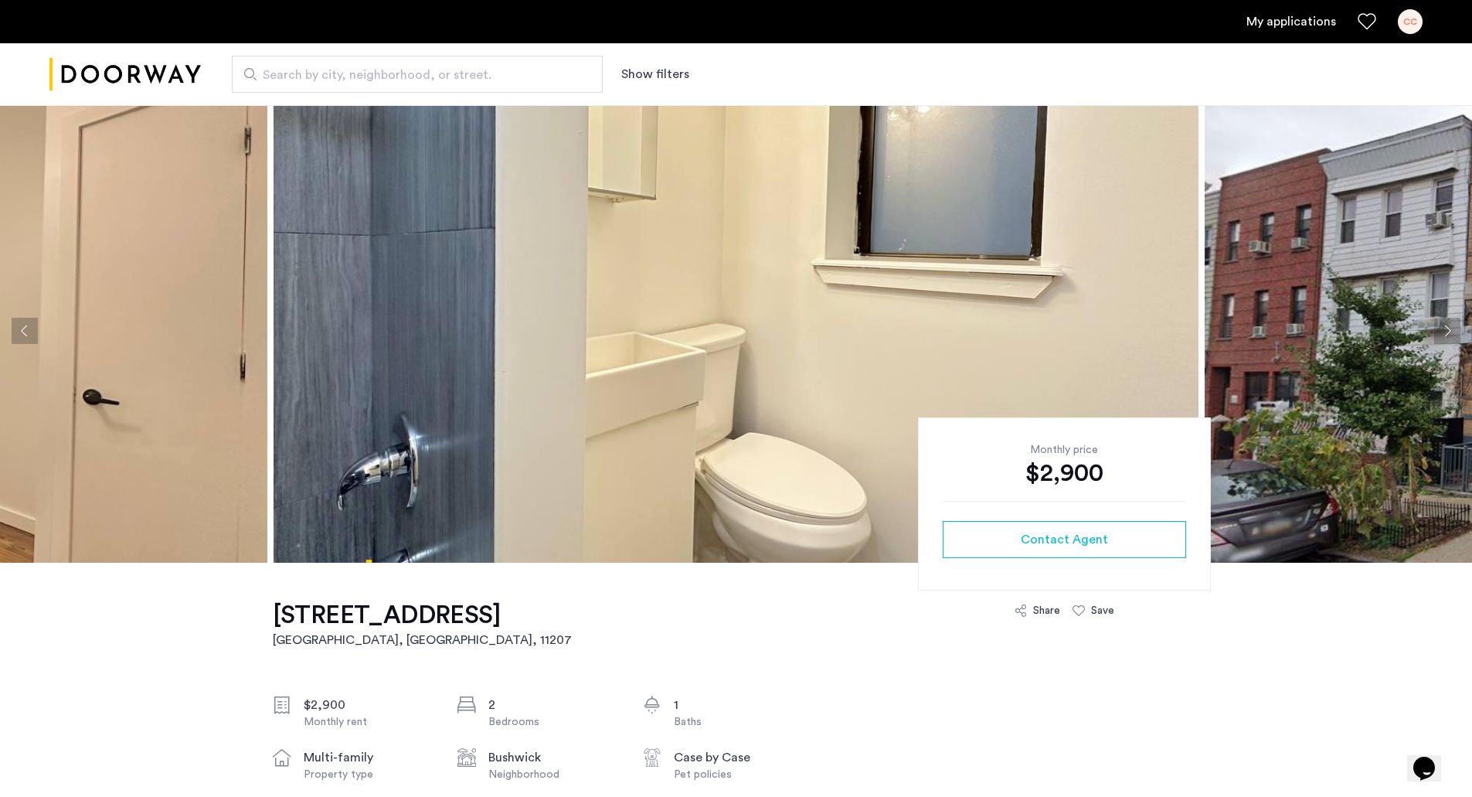
click at [1439, 331] on button "Next apartment" at bounding box center [1447, 331] width 26 height 26
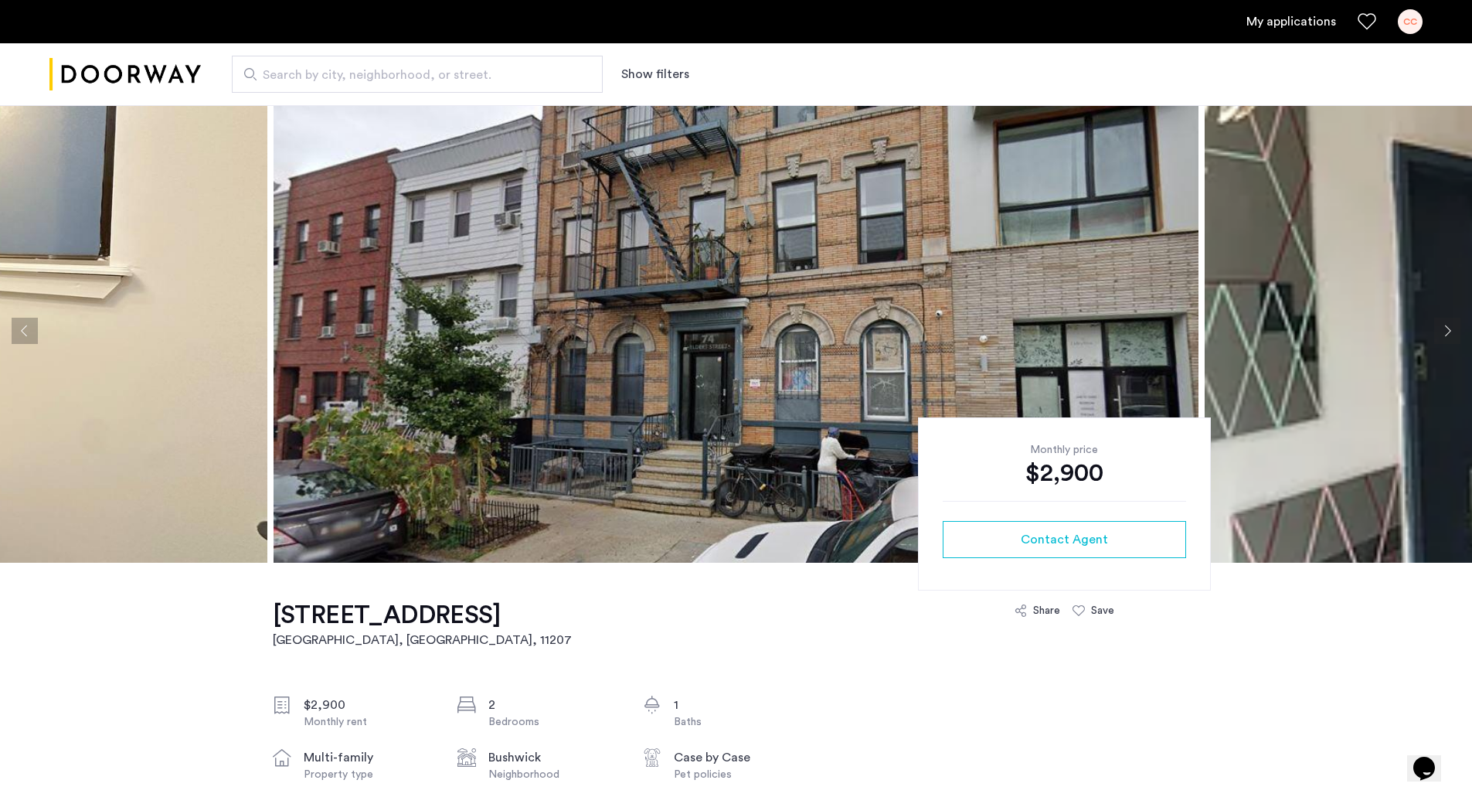
click at [1439, 331] on button "Next apartment" at bounding box center [1447, 331] width 26 height 26
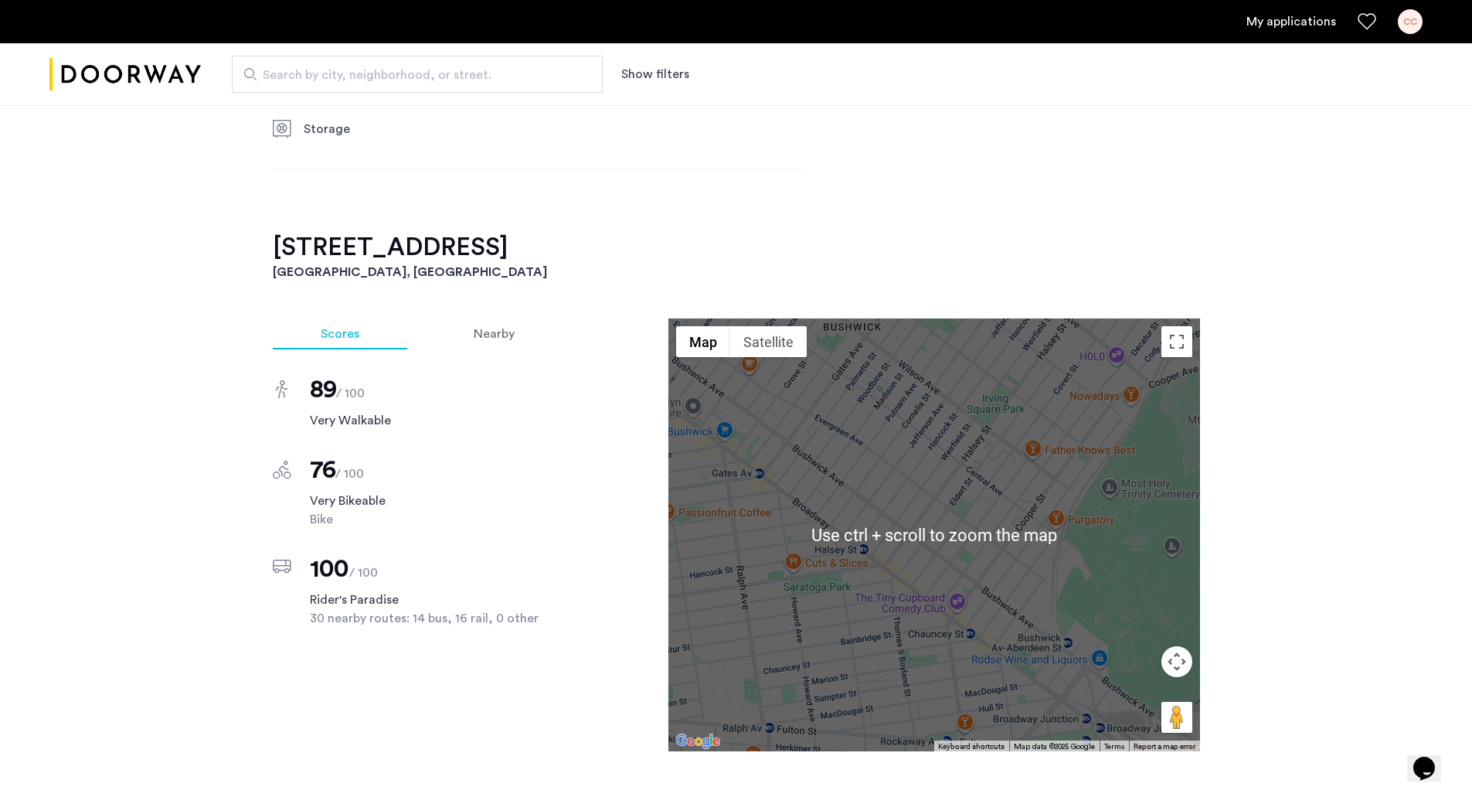
scroll to position [1874, 0]
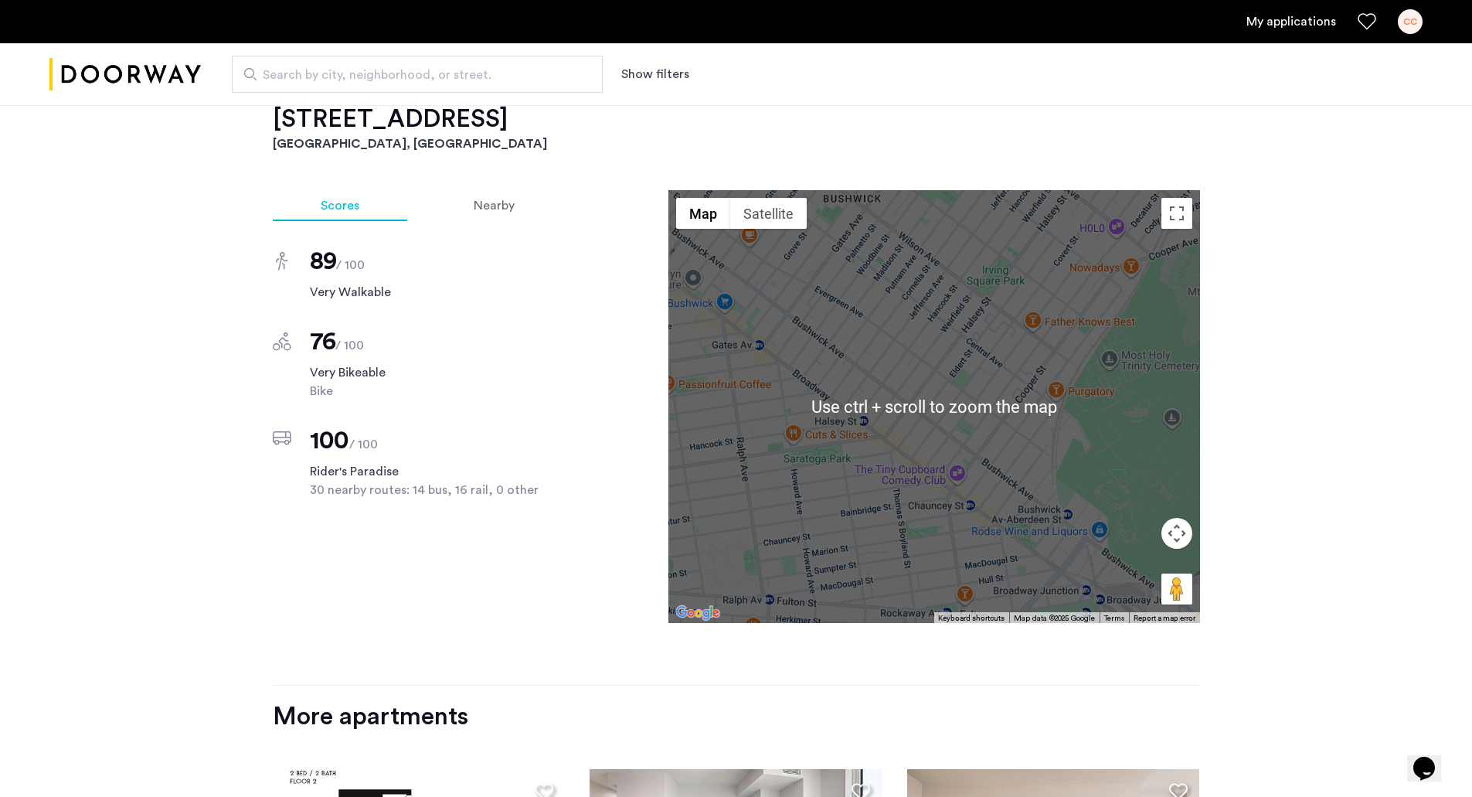
click at [569, 539] on div "Scores Nearby 89 / 100 Very Walkable 76 / 100 Very Bikeable Bike 100 / 100 Ride…" at bounding box center [736, 437] width 927 height 495
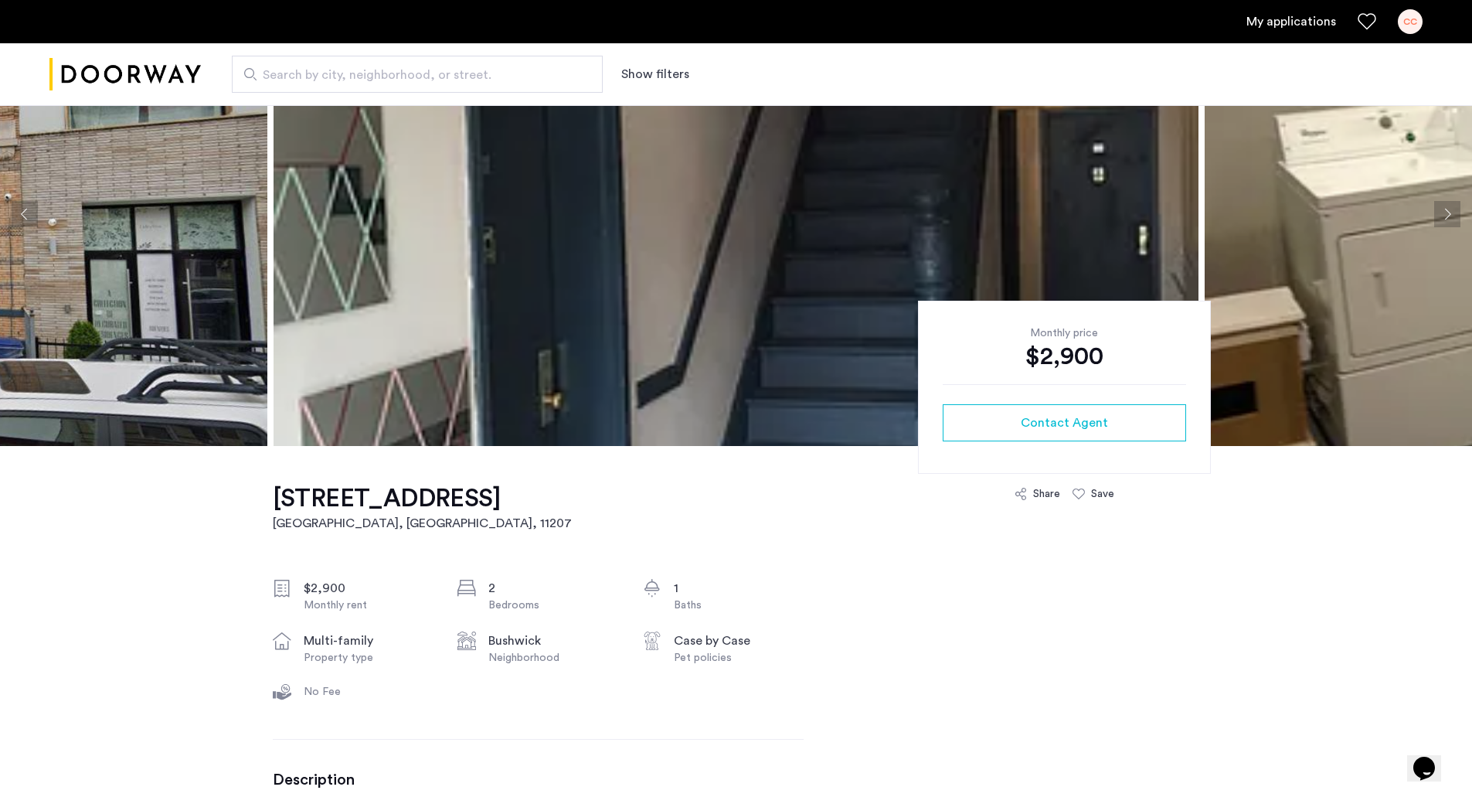
scroll to position [0, 0]
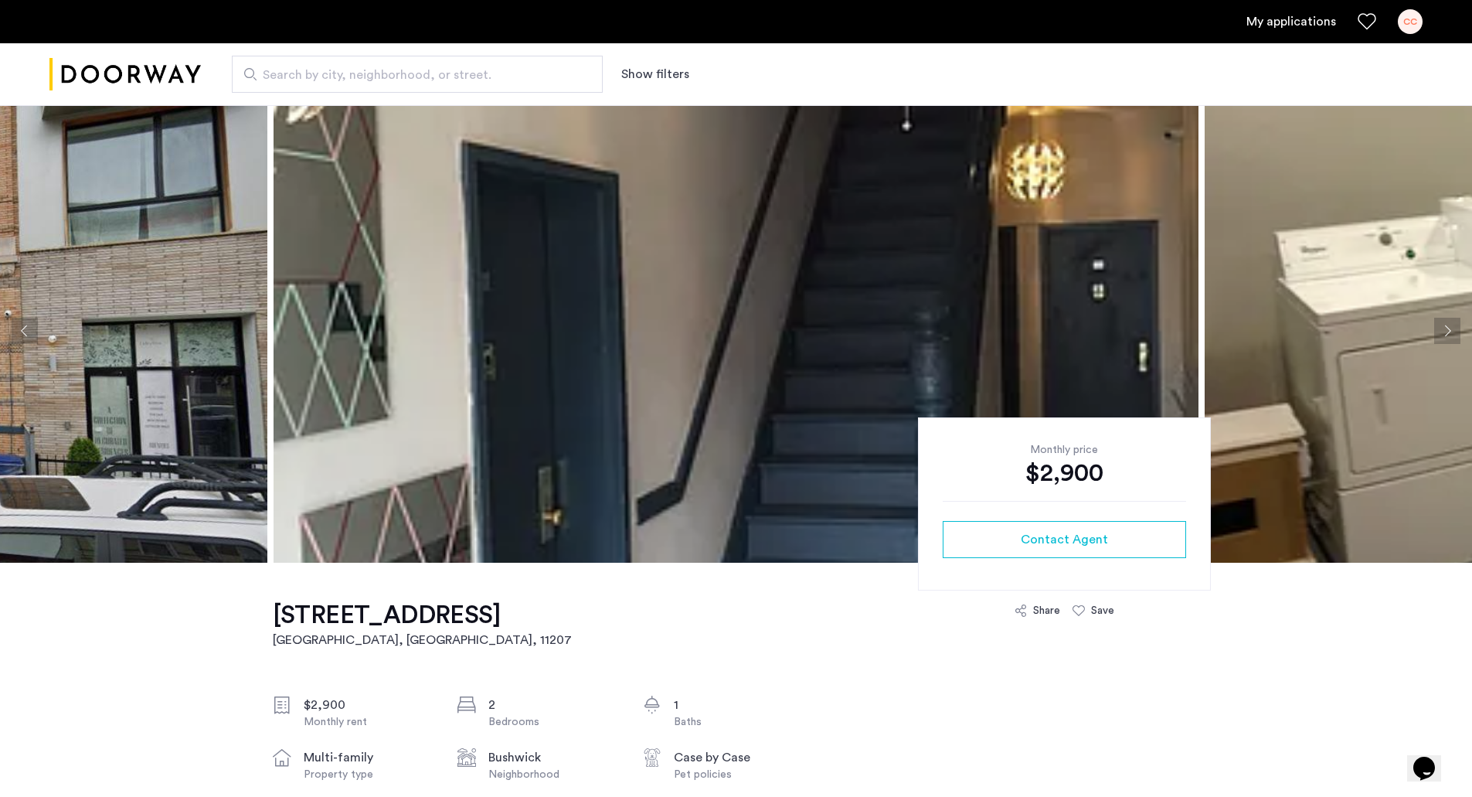
click at [1435, 333] on button "Next apartment" at bounding box center [1447, 331] width 26 height 26
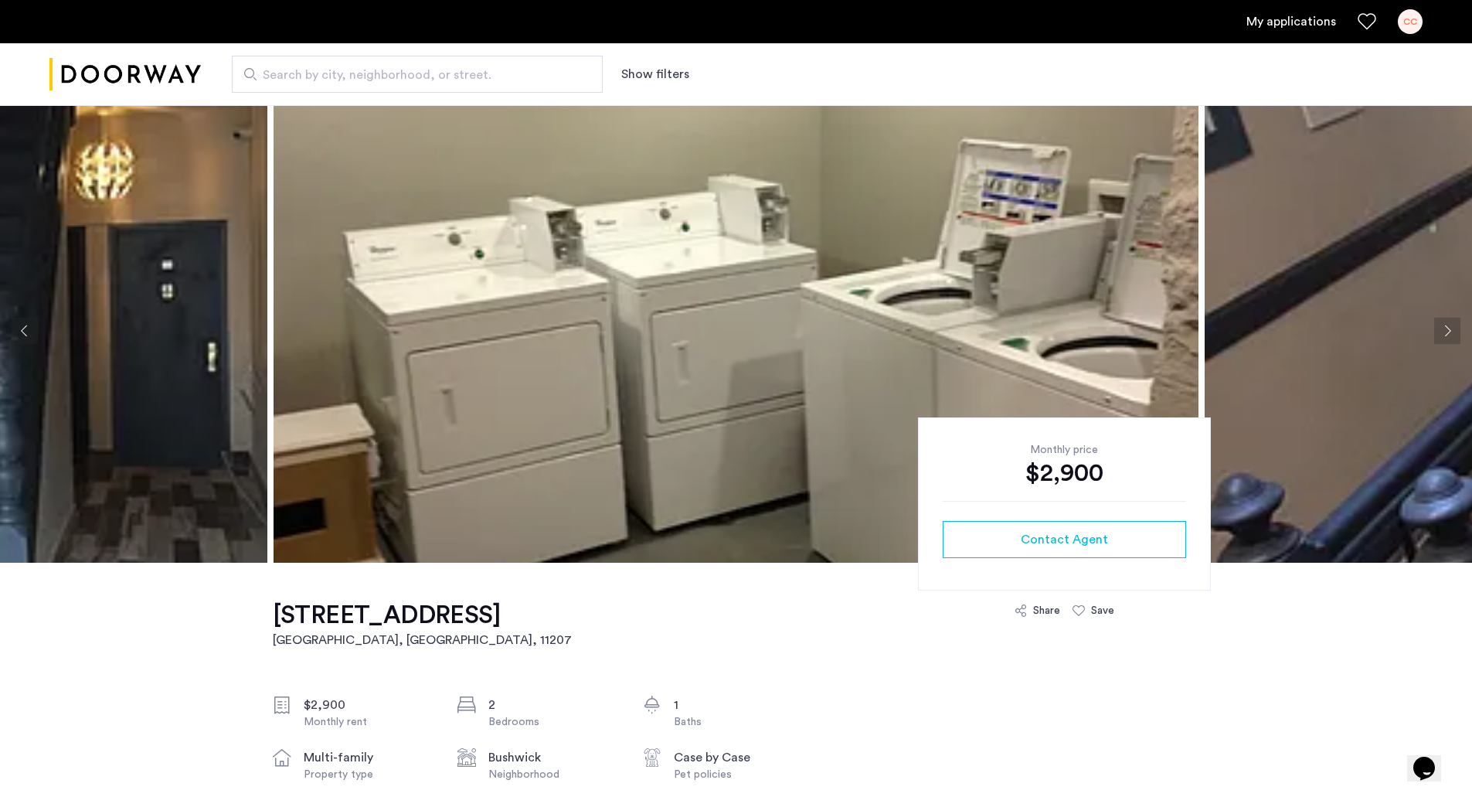
click at [1435, 333] on button "Next apartment" at bounding box center [1447, 331] width 26 height 26
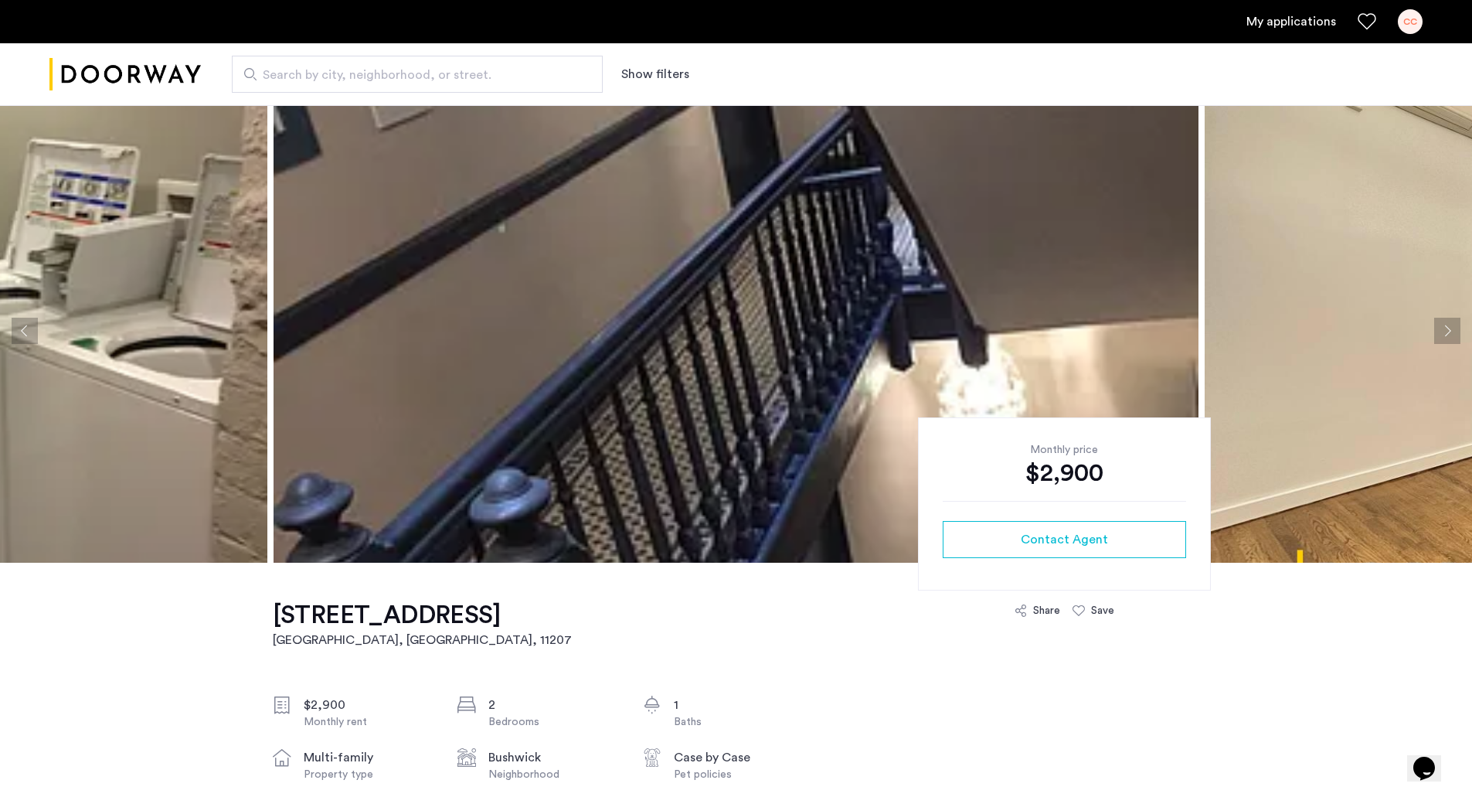
click at [1435, 333] on button "Next apartment" at bounding box center [1447, 331] width 26 height 26
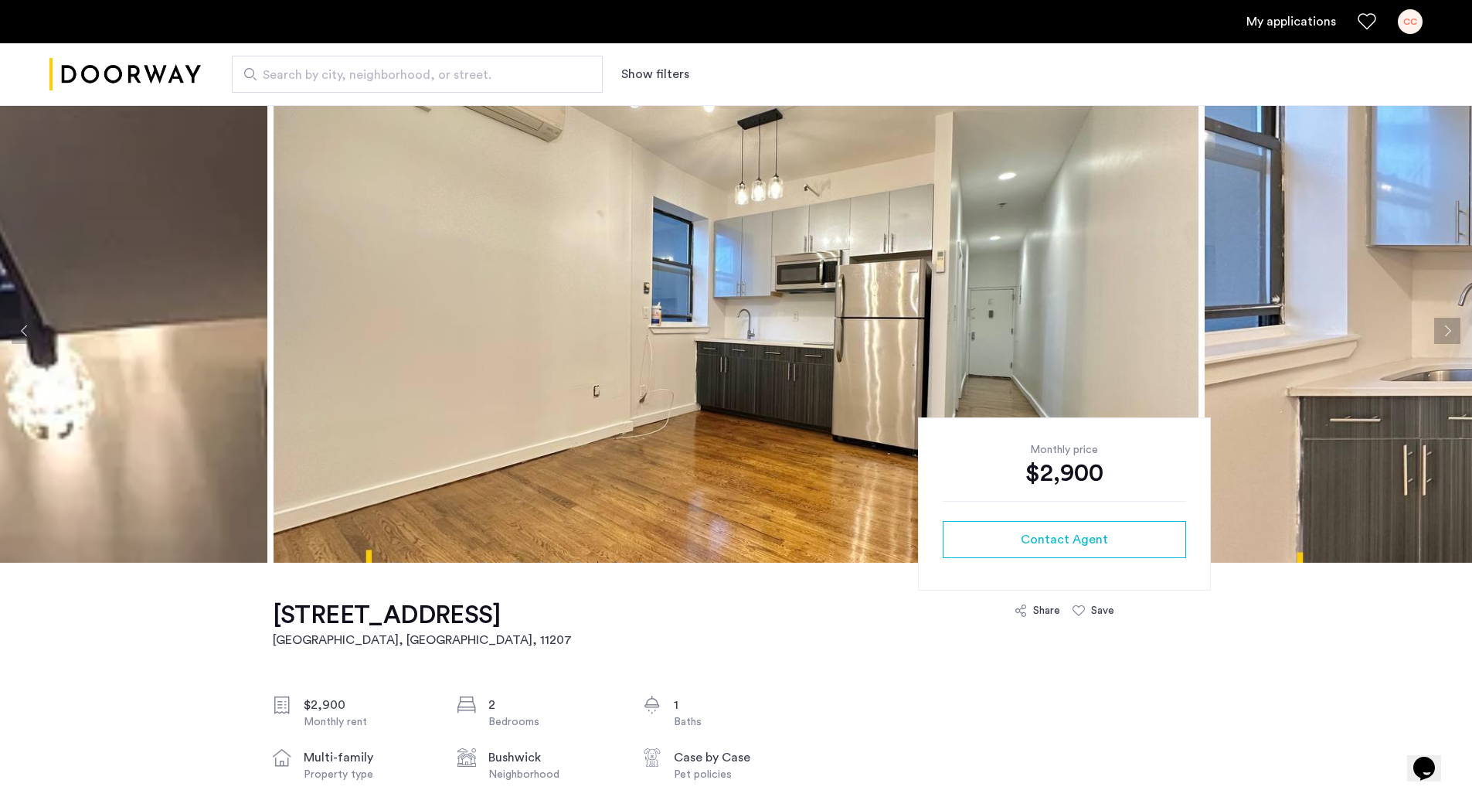
click at [1435, 333] on button "Next apartment" at bounding box center [1447, 331] width 26 height 26
